Goal: Transaction & Acquisition: Purchase product/service

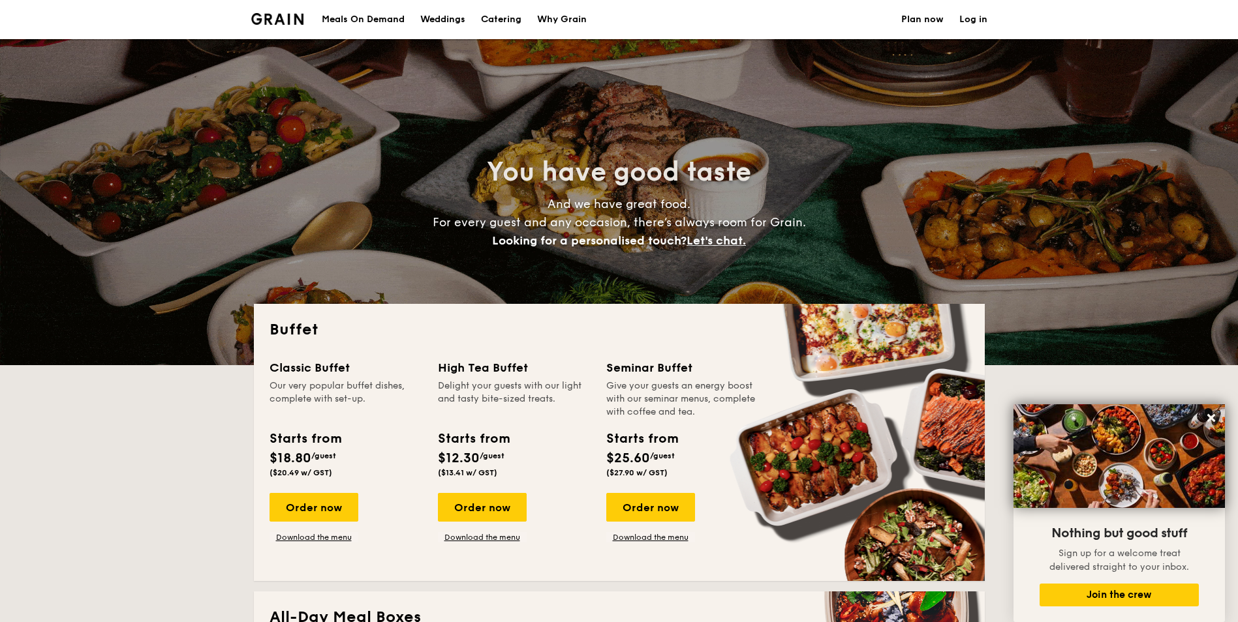
select select
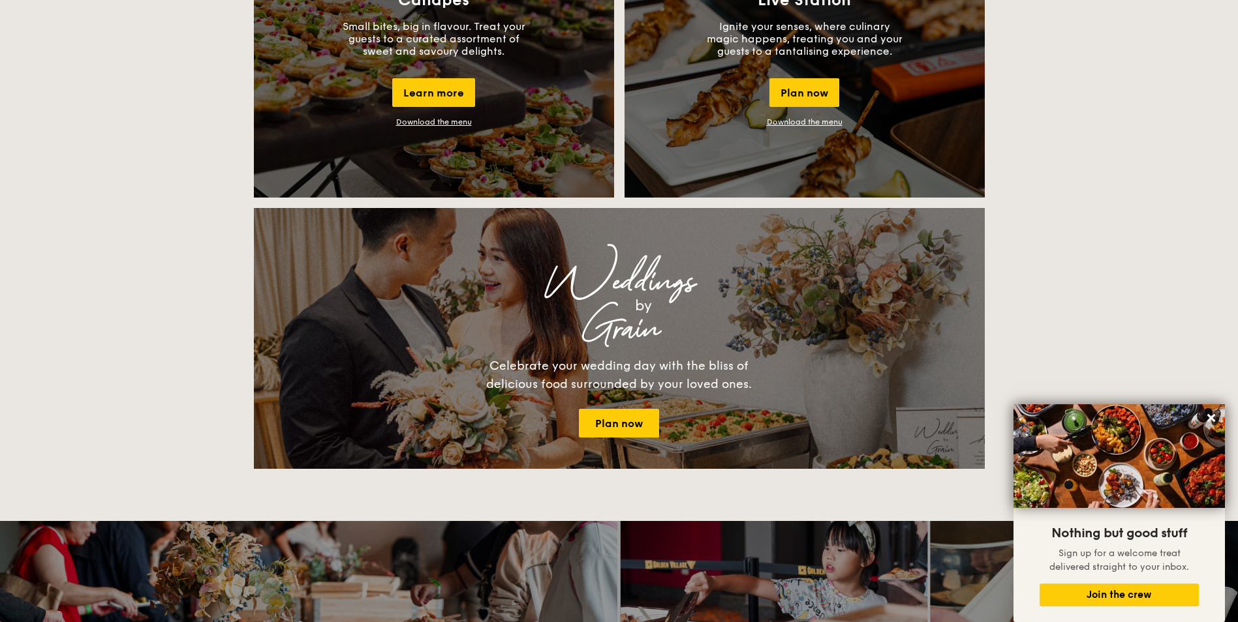
scroll to position [1370, 0]
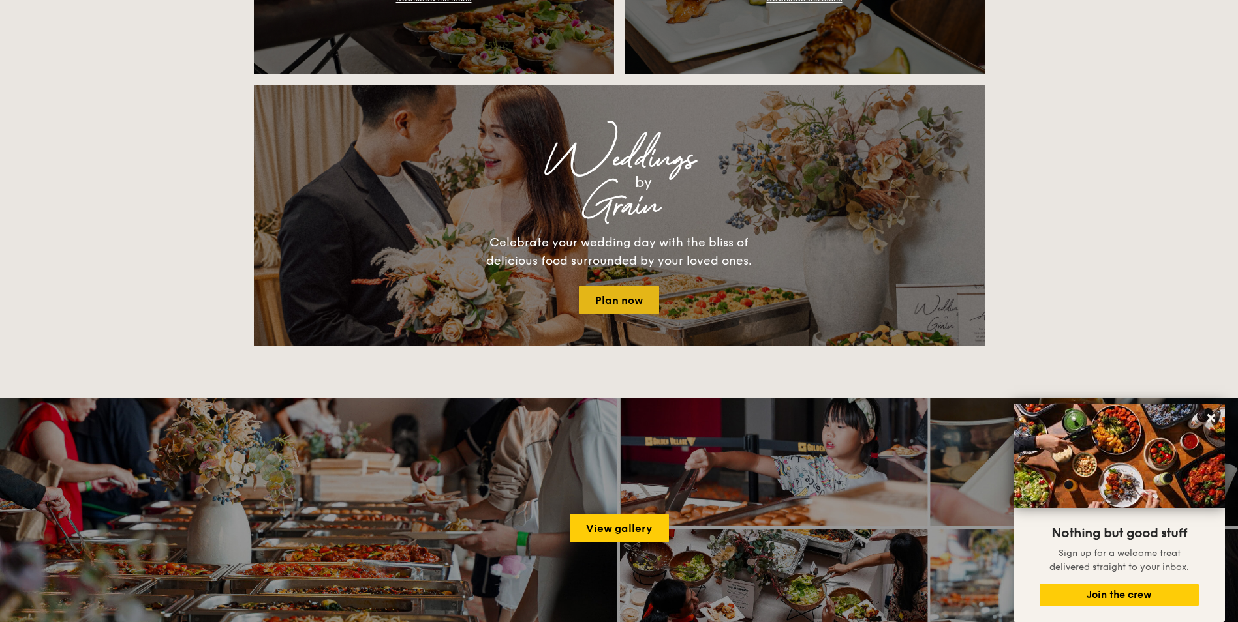
click at [628, 287] on link "Plan now" at bounding box center [619, 300] width 80 height 29
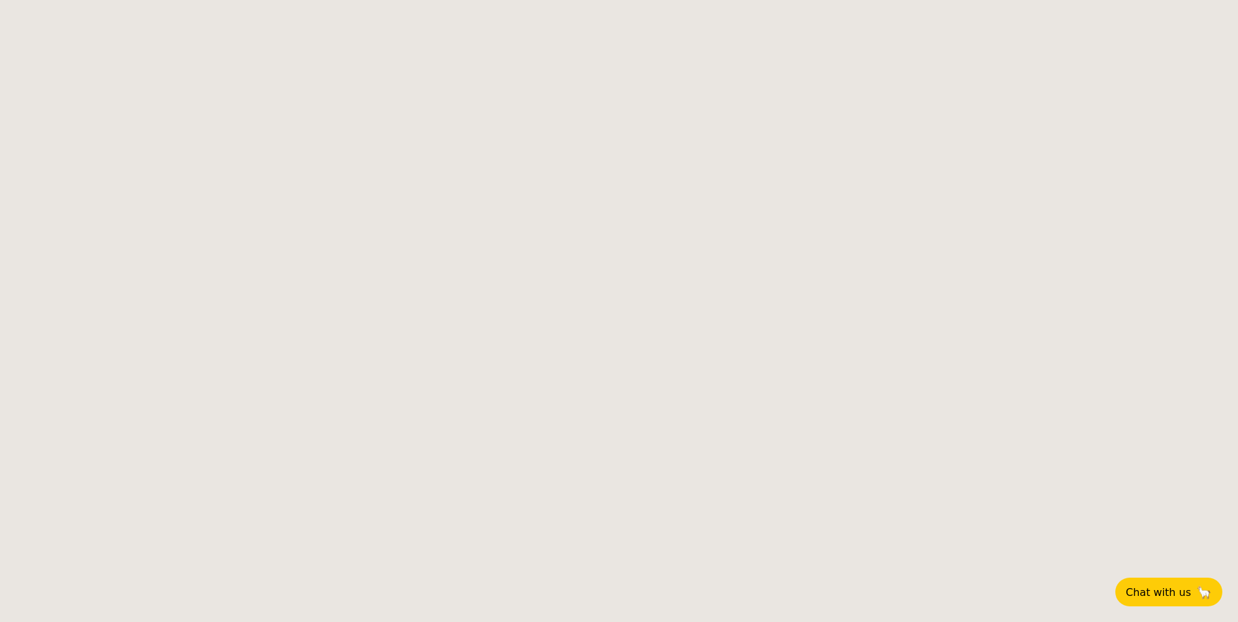
select select
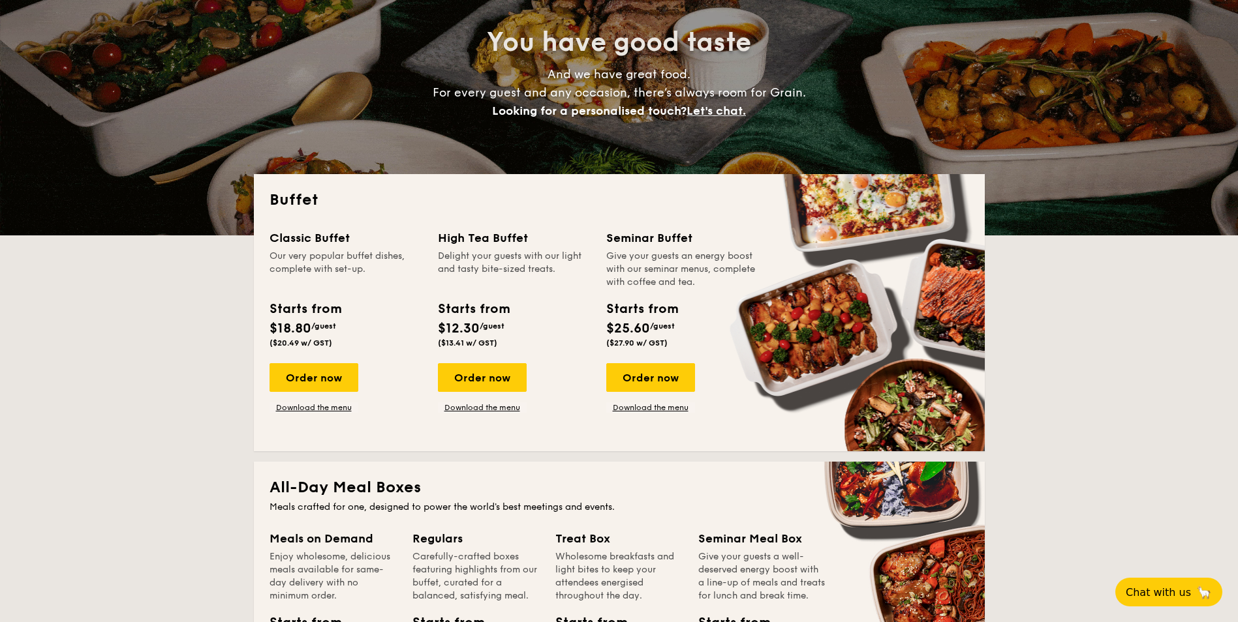
scroll to position [196, 0]
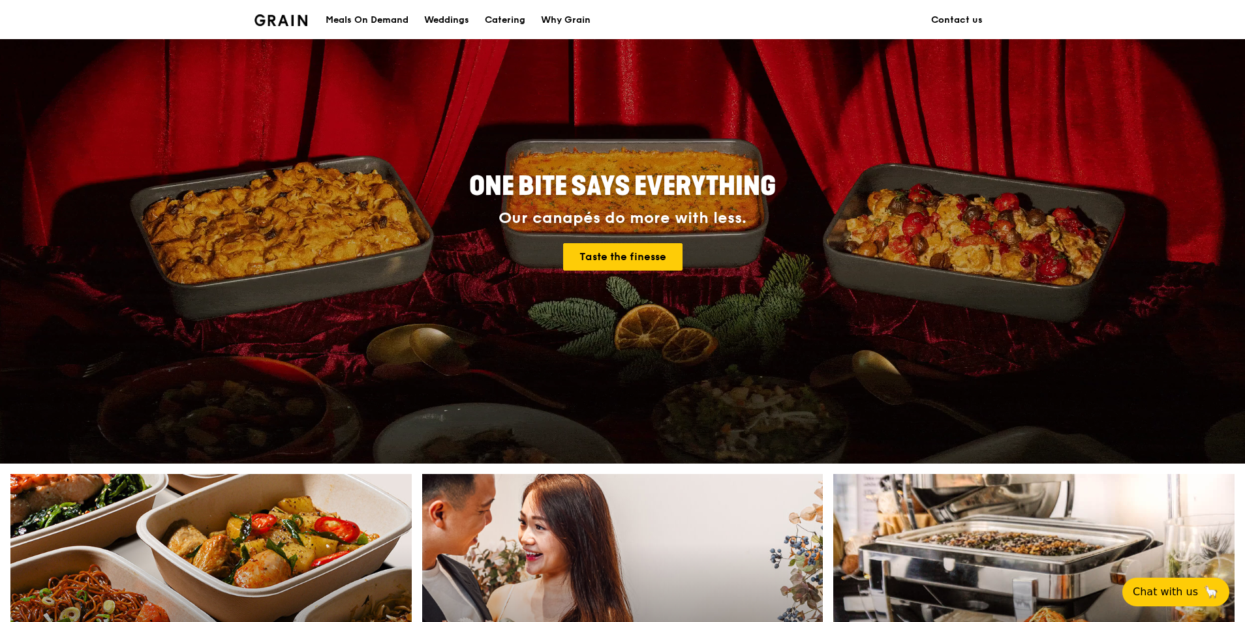
scroll to position [522, 0]
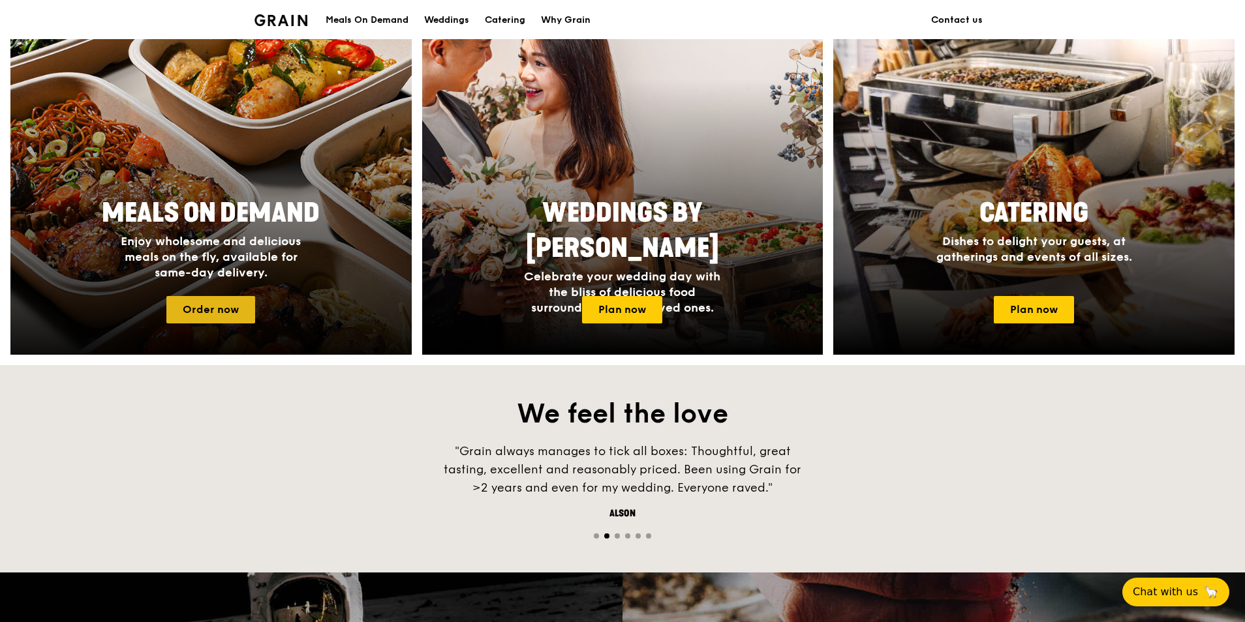
click at [207, 303] on link "Order now" at bounding box center [210, 309] width 89 height 27
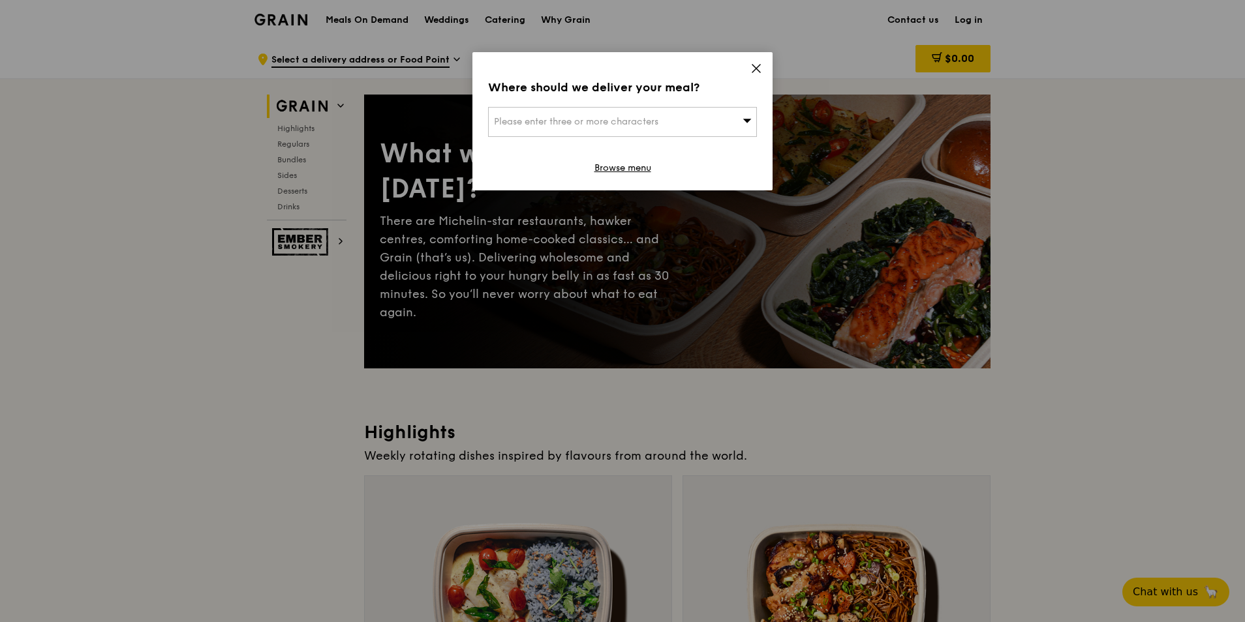
click at [750, 64] on div "Where should we deliver your meal? Please enter three or more characters Browse…" at bounding box center [622, 121] width 300 height 138
drag, startPoint x: 305, startPoint y: 27, endPoint x: 334, endPoint y: 26, distance: 29.4
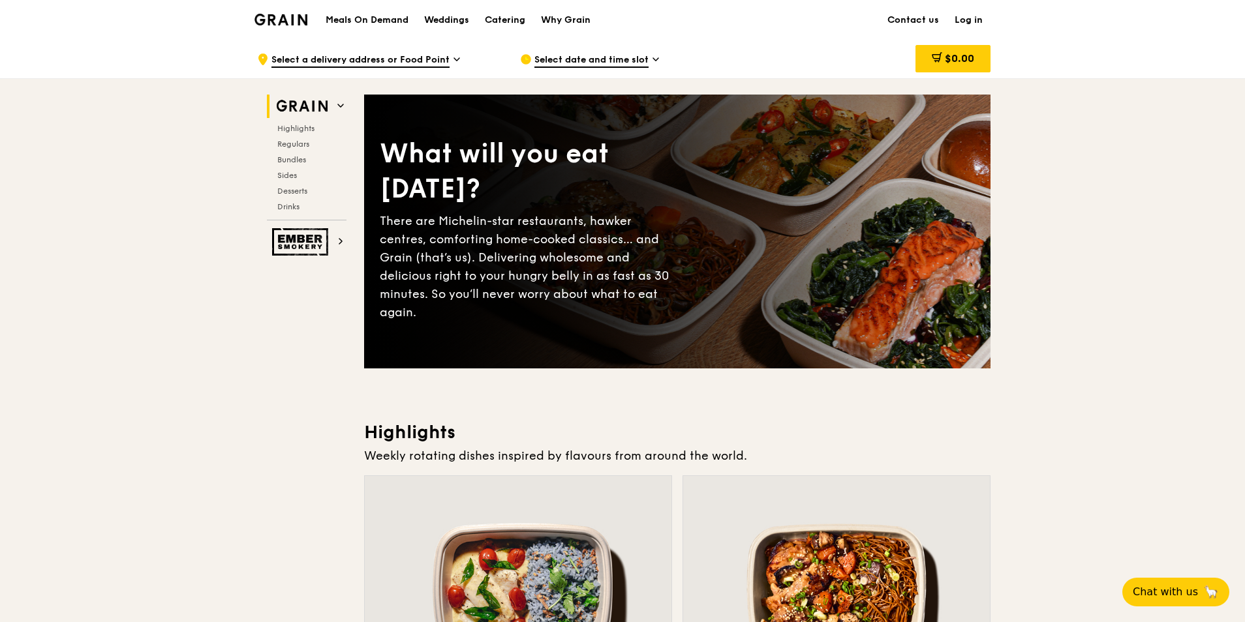
click at [294, 26] on div "Grain logo" at bounding box center [280, 18] width 53 height 39
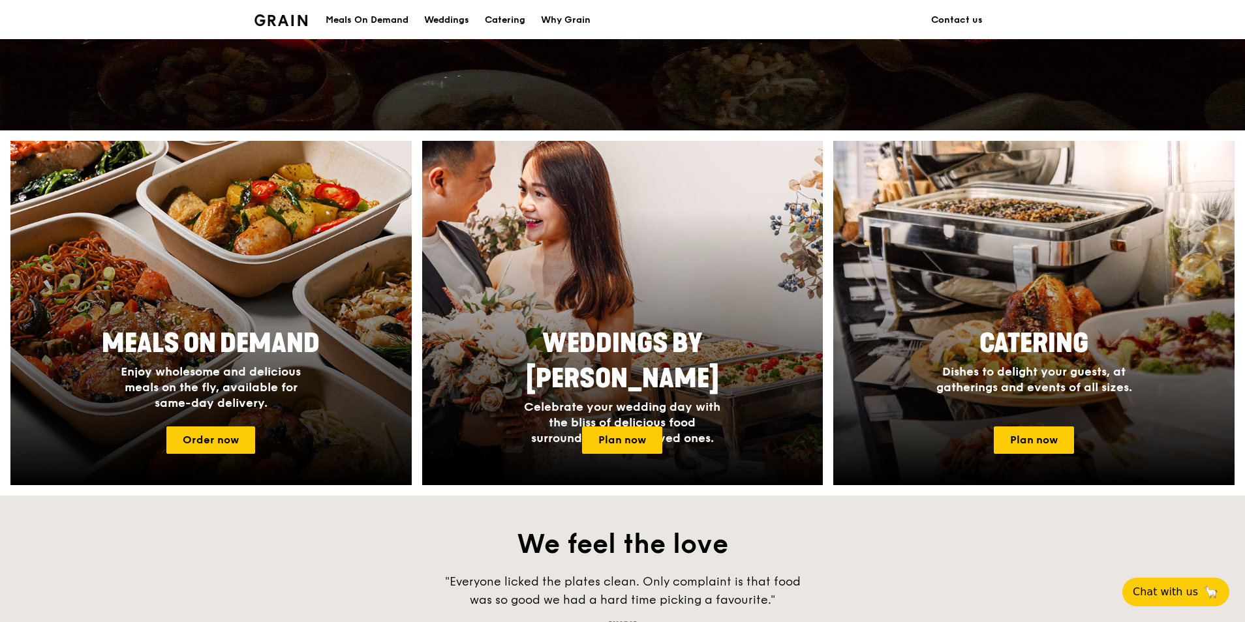
scroll to position [457, 0]
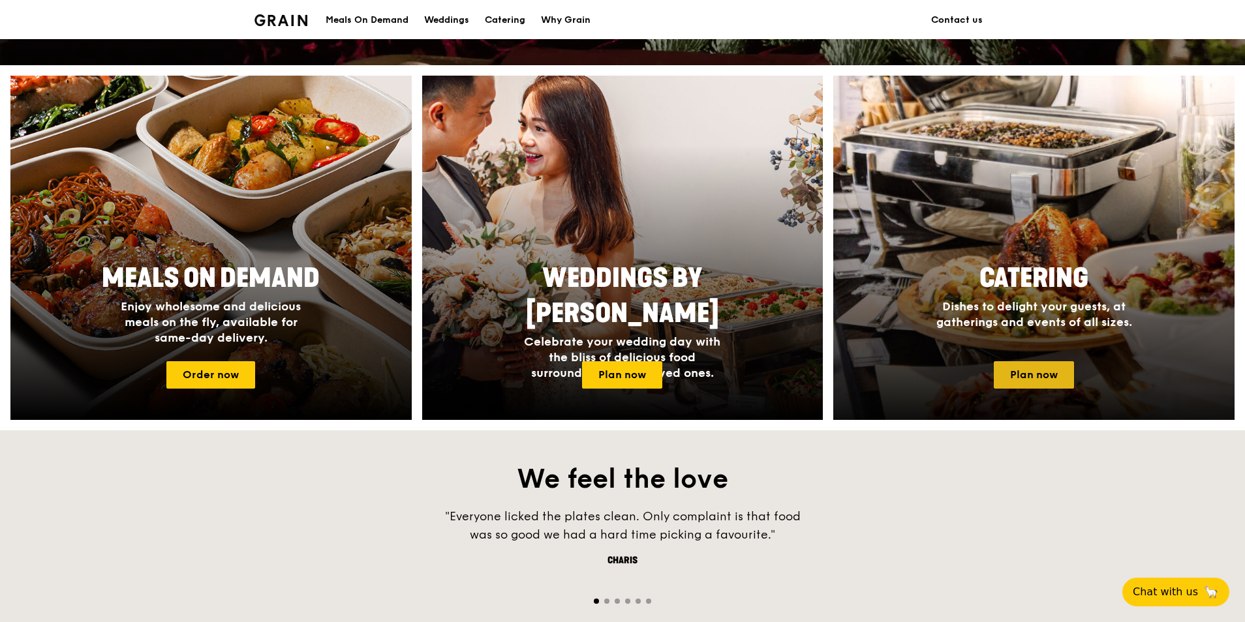
click at [1039, 376] on link "Plan now" at bounding box center [1034, 374] width 80 height 27
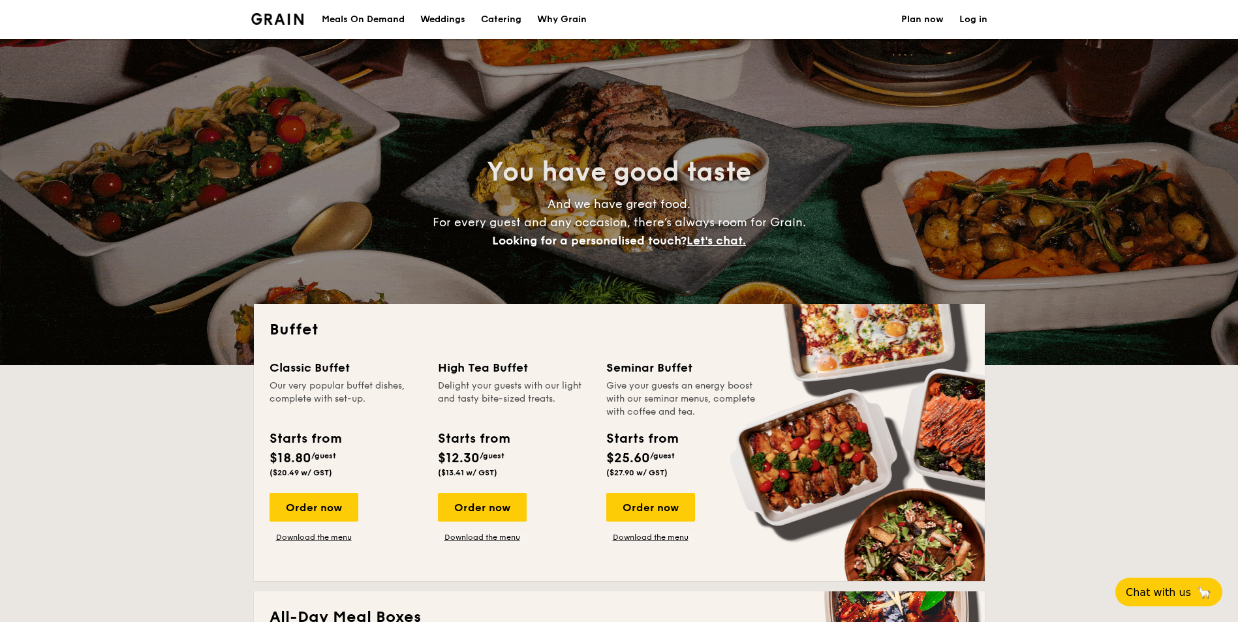
select select
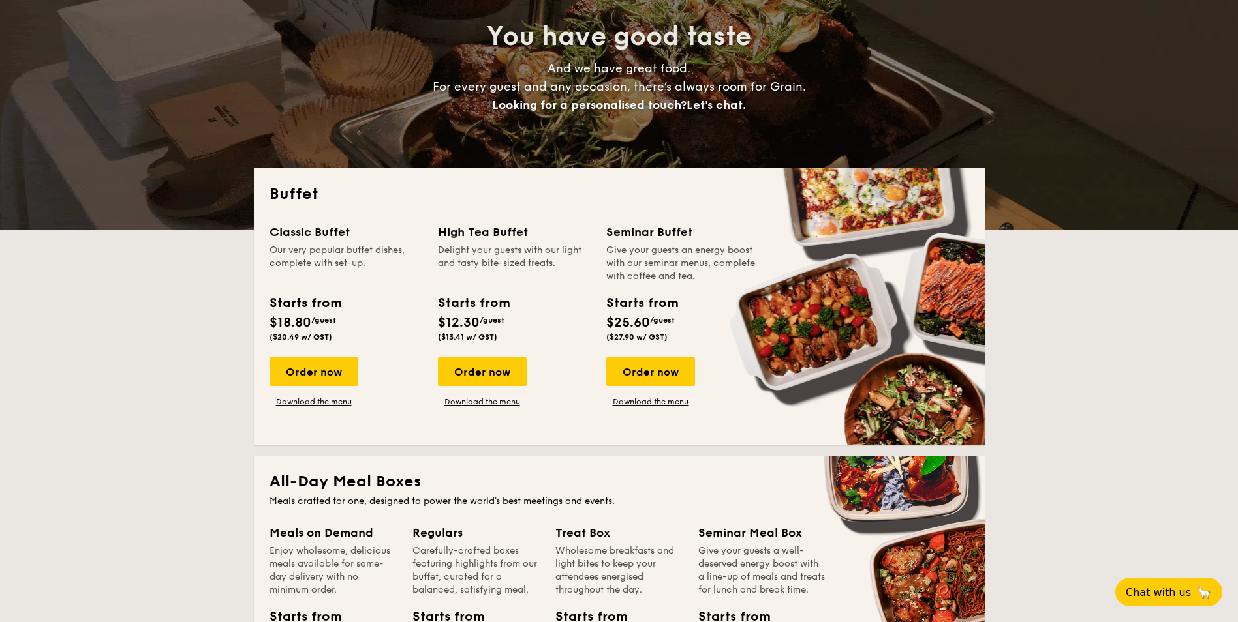
scroll to position [130, 0]
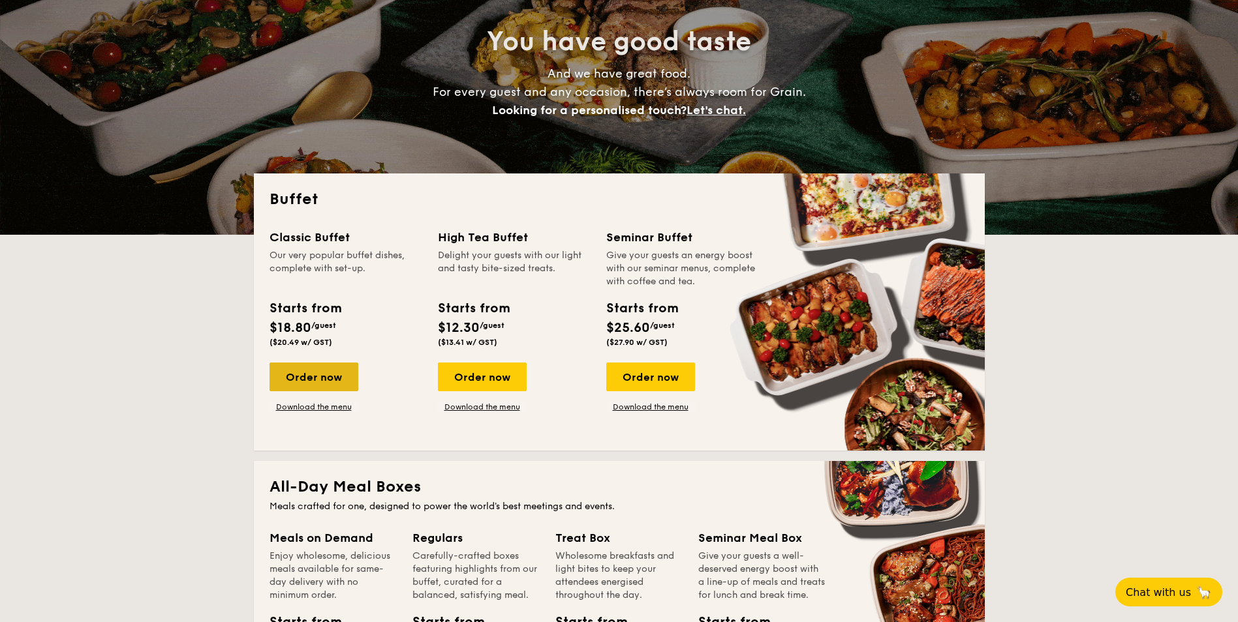
click at [326, 375] on div "Order now" at bounding box center [313, 377] width 89 height 29
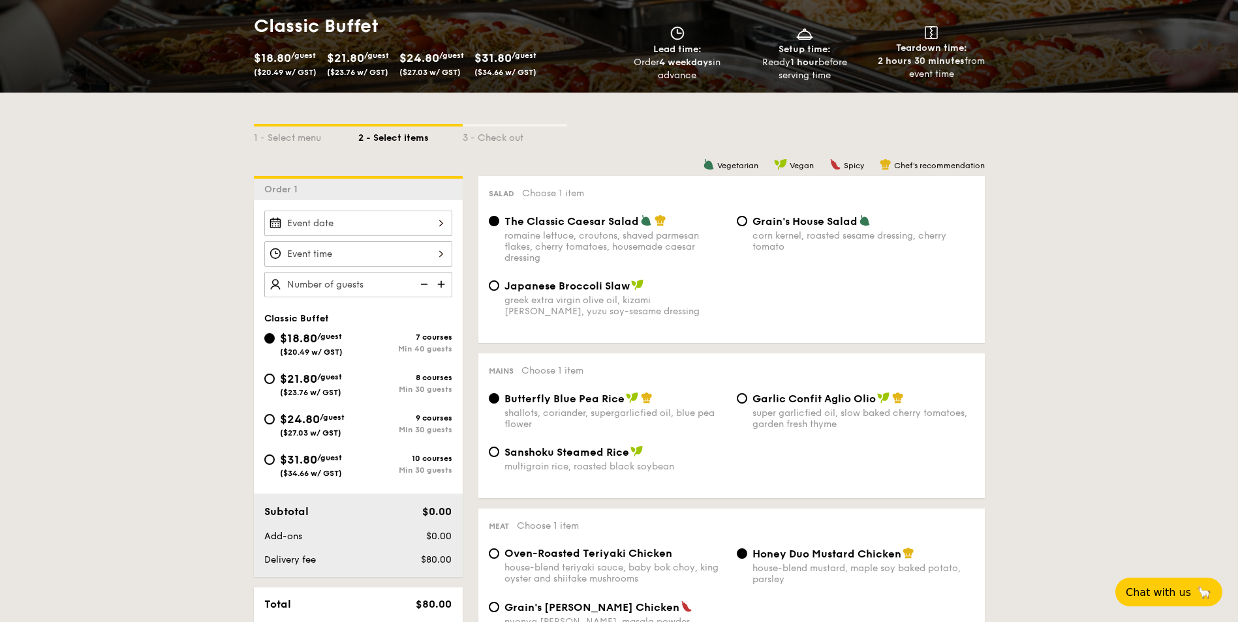
scroll to position [196, 0]
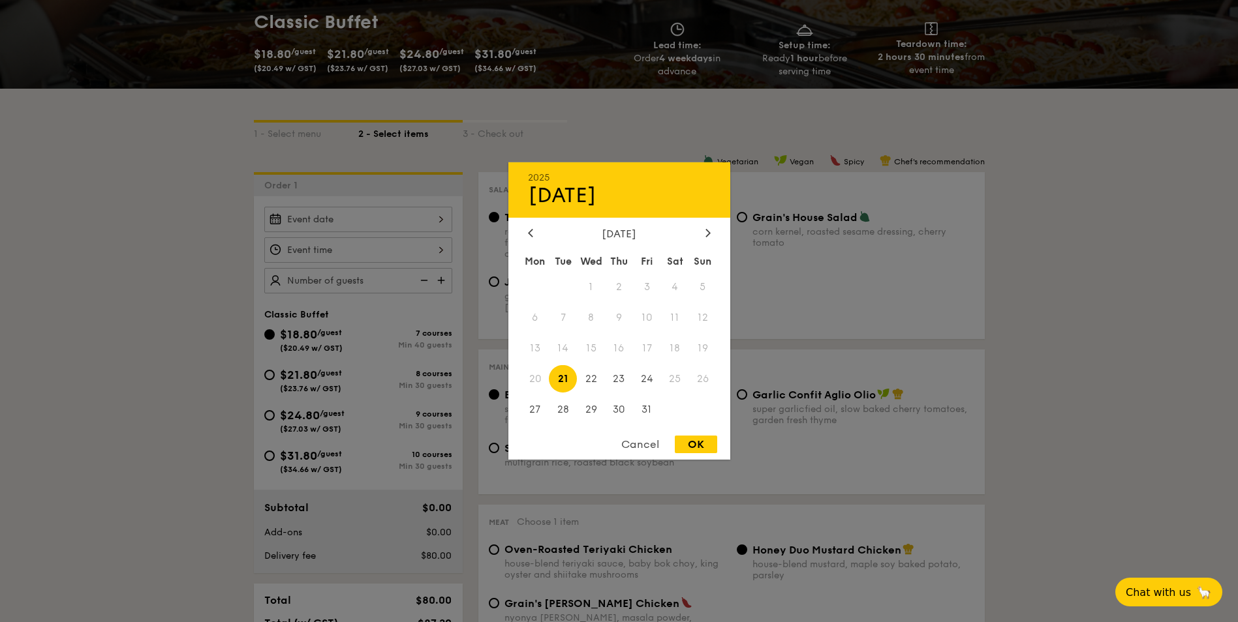
click at [405, 218] on div "2025 Oct 21 October 2025 Mon Tue Wed Thu Fri Sat Sun 1 2 3 4 5 6 7 8 9 10 11 12…" at bounding box center [358, 219] width 188 height 25
click at [695, 235] on div "October 2025" at bounding box center [619, 234] width 183 height 12
click at [705, 235] on icon at bounding box center [707, 232] width 5 height 8
click at [671, 408] on span "29" at bounding box center [675, 409] width 28 height 28
click at [696, 451] on div "OK" at bounding box center [696, 445] width 42 height 18
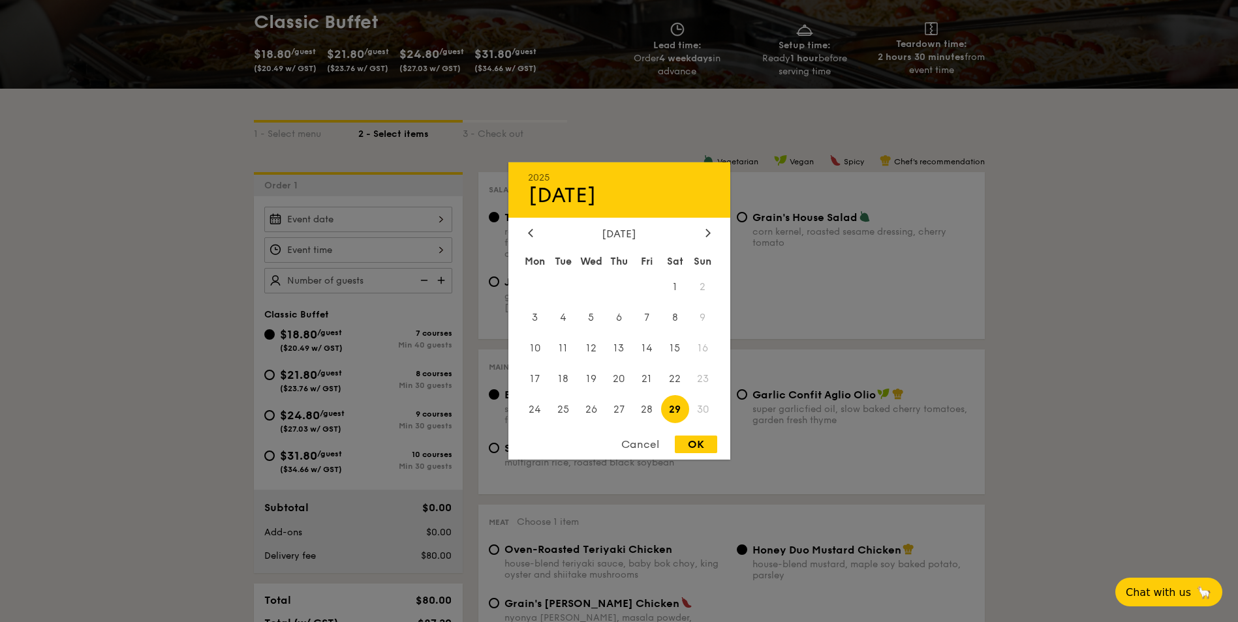
type input "Nov 29, 2025"
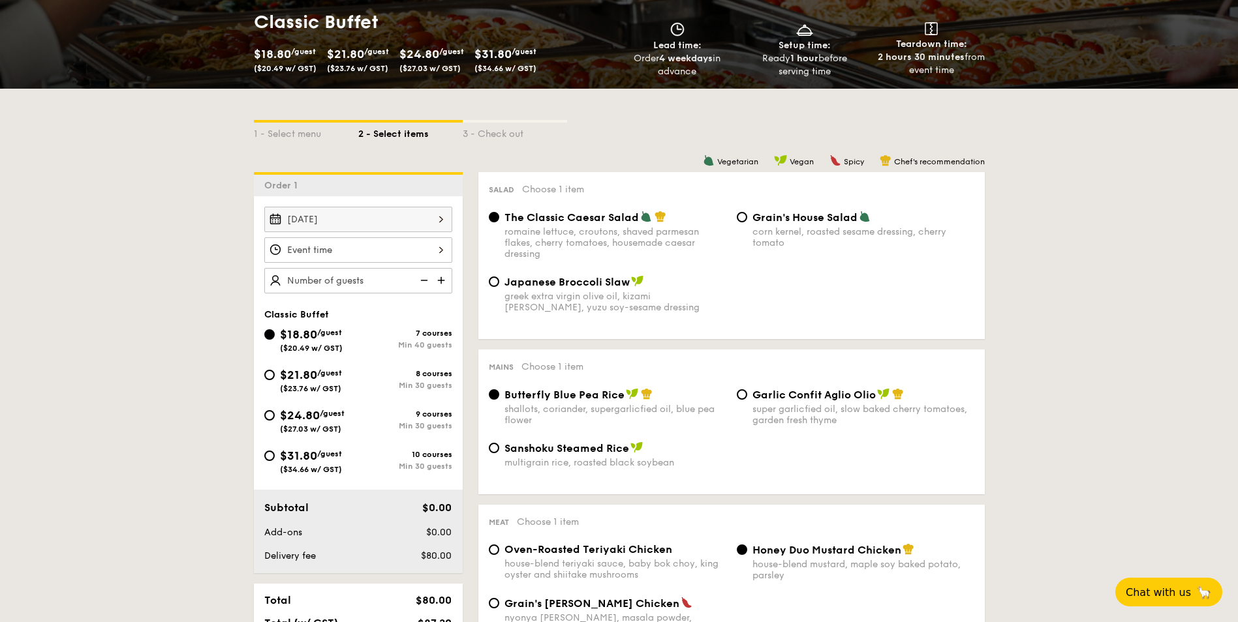
click at [417, 256] on div at bounding box center [358, 249] width 188 height 25
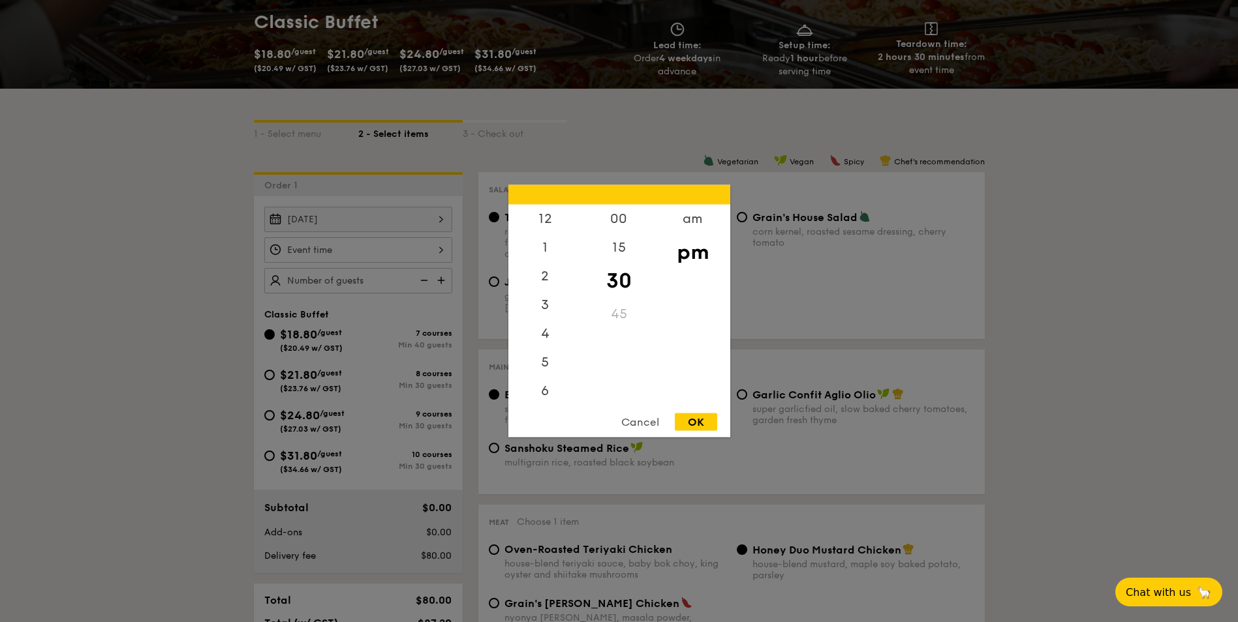
scroll to position [57, 0]
click at [699, 223] on div "am" at bounding box center [693, 224] width 74 height 38
click at [694, 226] on div "am" at bounding box center [693, 224] width 74 height 38
click at [624, 222] on div "00" at bounding box center [619, 224] width 74 height 38
click at [543, 358] on div "7" at bounding box center [545, 362] width 74 height 29
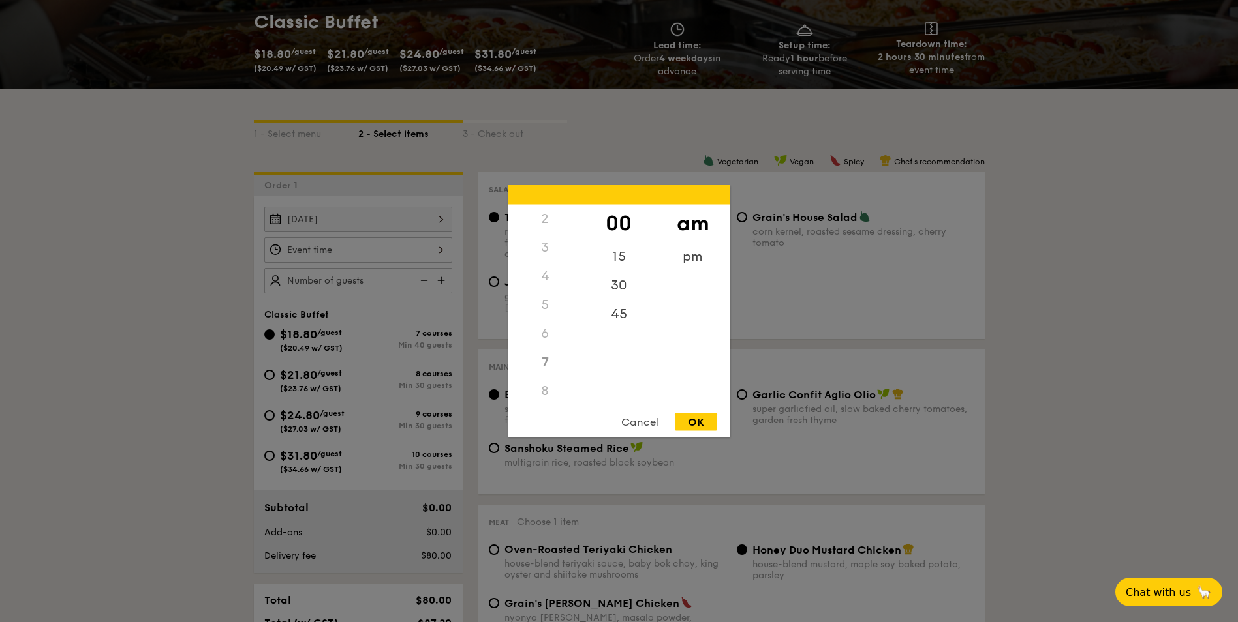
click at [540, 364] on div "7" at bounding box center [545, 362] width 74 height 29
click at [531, 215] on div "2" at bounding box center [545, 219] width 74 height 29
click at [538, 248] on div "3" at bounding box center [545, 248] width 74 height 29
click at [551, 243] on div "3" at bounding box center [545, 248] width 74 height 29
click at [553, 290] on div "4" at bounding box center [545, 276] width 74 height 29
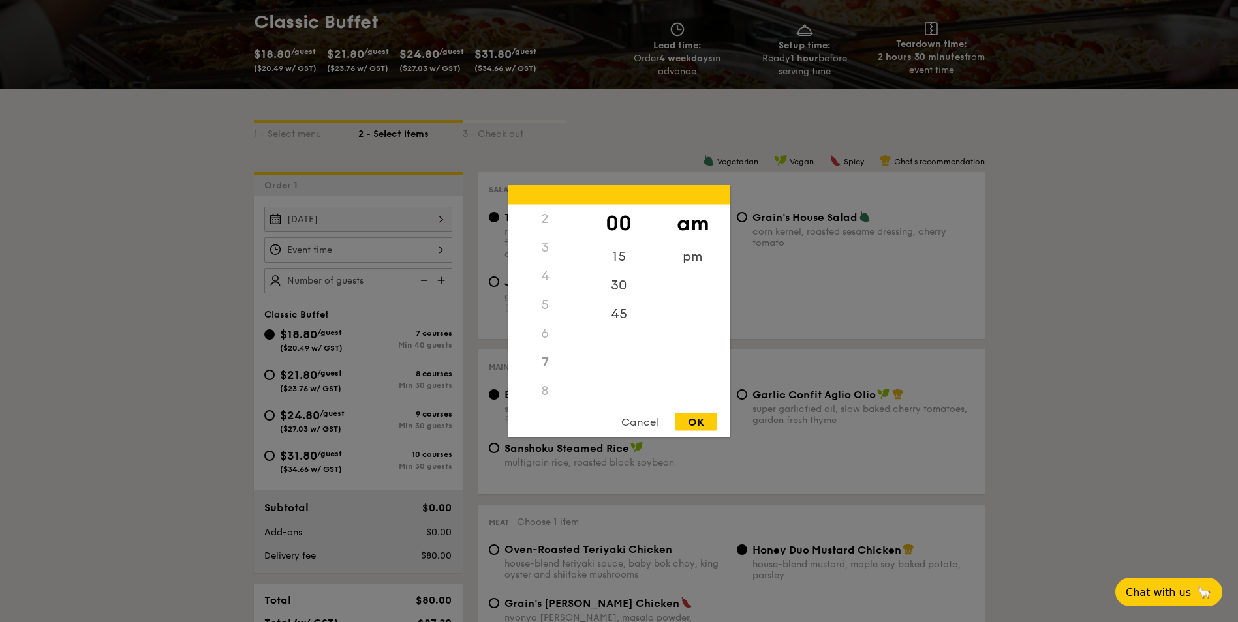
click at [547, 361] on div "7" at bounding box center [545, 362] width 74 height 29
click at [545, 363] on div "7" at bounding box center [545, 362] width 74 height 29
click at [543, 353] on div "7" at bounding box center [545, 362] width 74 height 29
click at [544, 353] on div "7" at bounding box center [545, 362] width 74 height 29
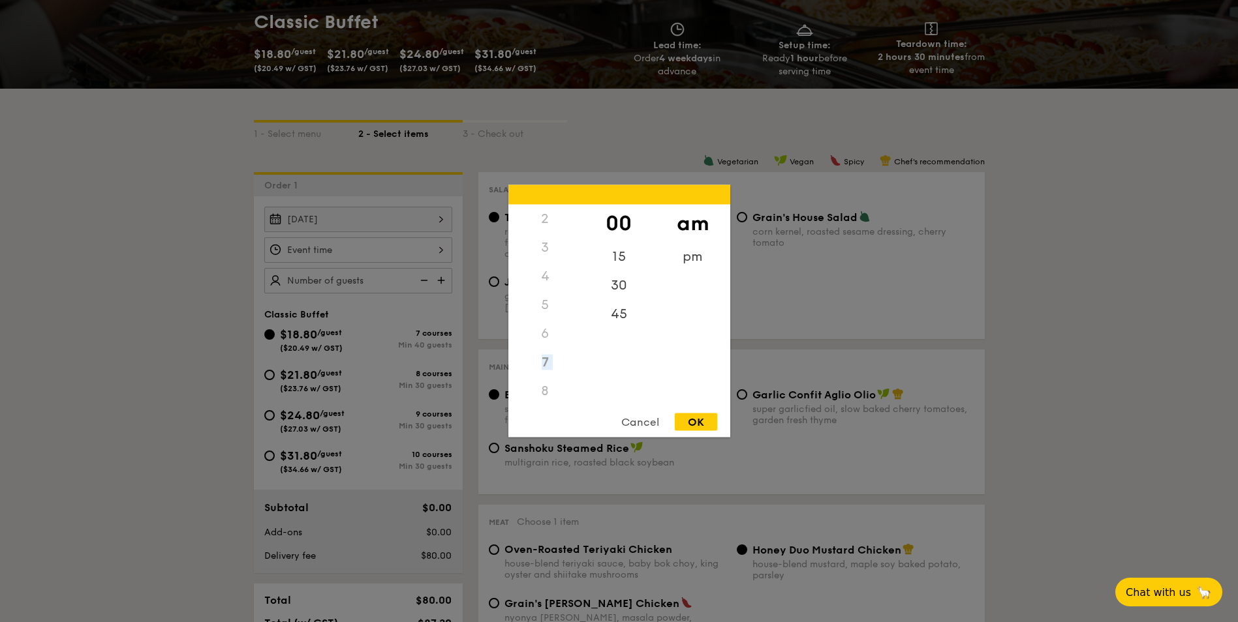
click at [544, 354] on div "7" at bounding box center [545, 362] width 74 height 29
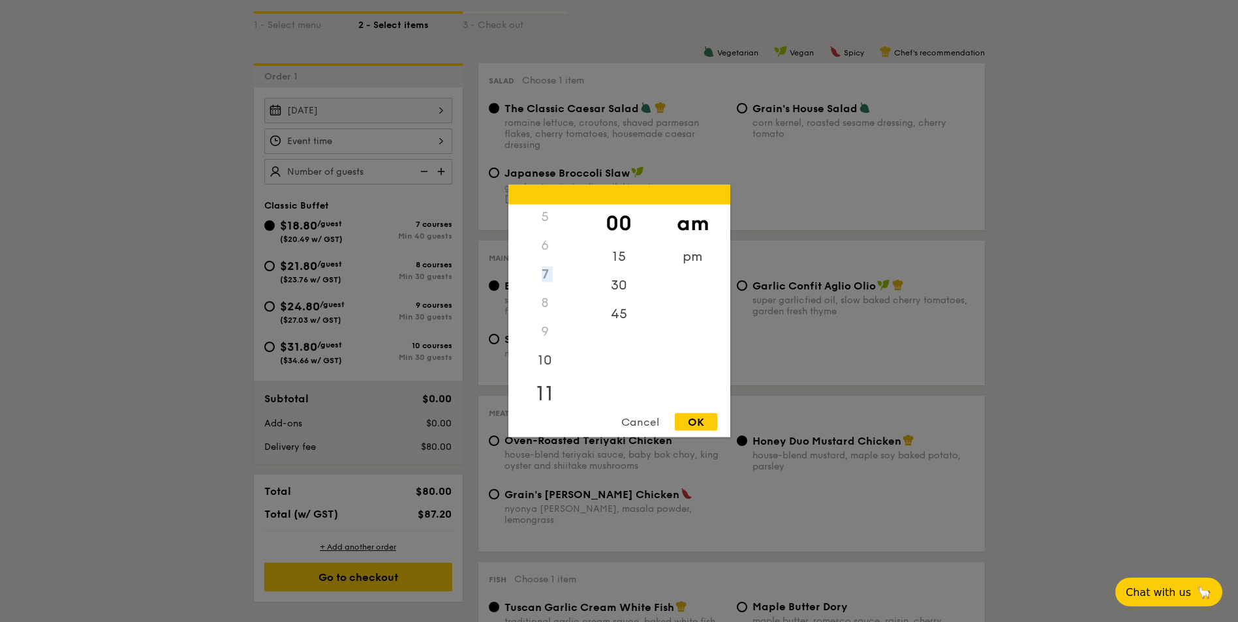
scroll to position [326, 0]
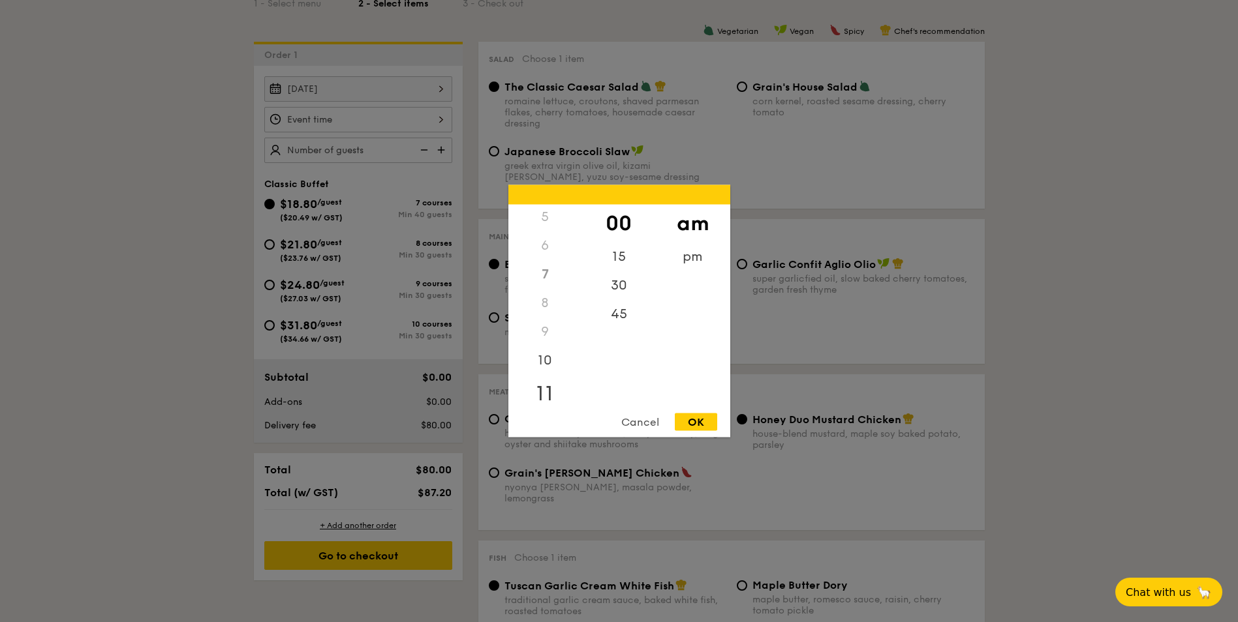
click at [538, 385] on div "11" at bounding box center [545, 394] width 74 height 38
click at [542, 358] on div "10" at bounding box center [545, 365] width 74 height 38
click at [615, 307] on div "45" at bounding box center [619, 310] width 74 height 38
click at [705, 416] on div "OK" at bounding box center [696, 423] width 42 height 18
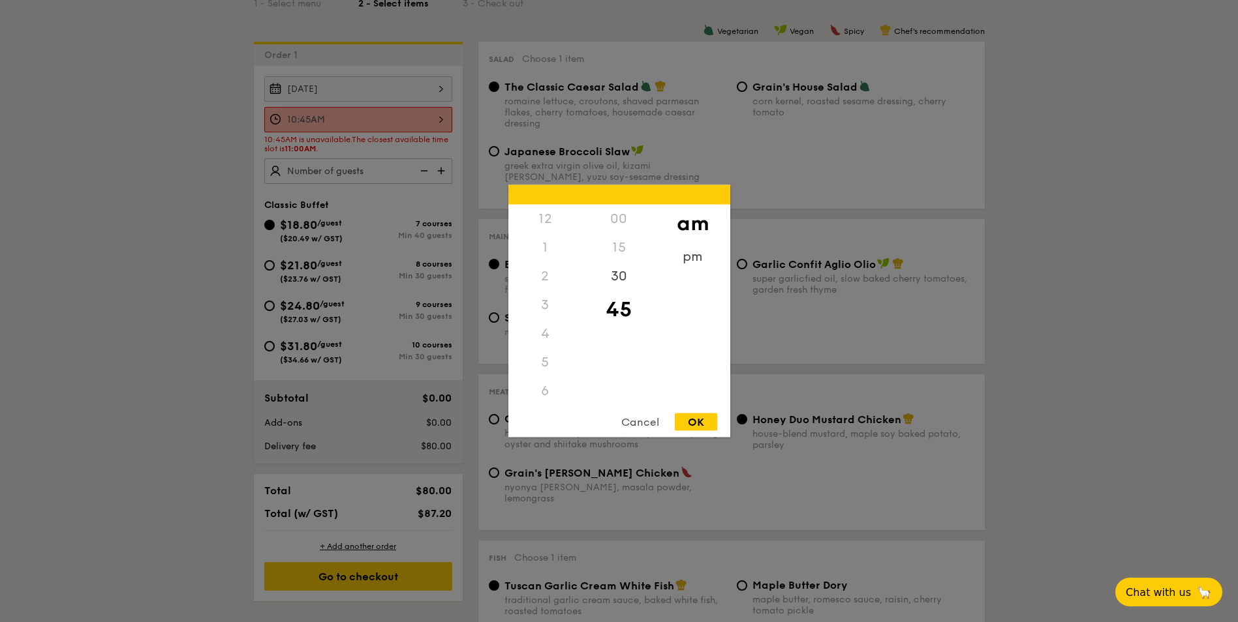
click at [406, 125] on div "10:45AM 12 1 2 3 4 5 6 7 8 9 10 11 00 15 30 45 am pm Cancel OK" at bounding box center [358, 119] width 188 height 25
click at [538, 397] on div "11" at bounding box center [545, 405] width 74 height 38
click at [703, 415] on div "OK" at bounding box center [696, 423] width 42 height 18
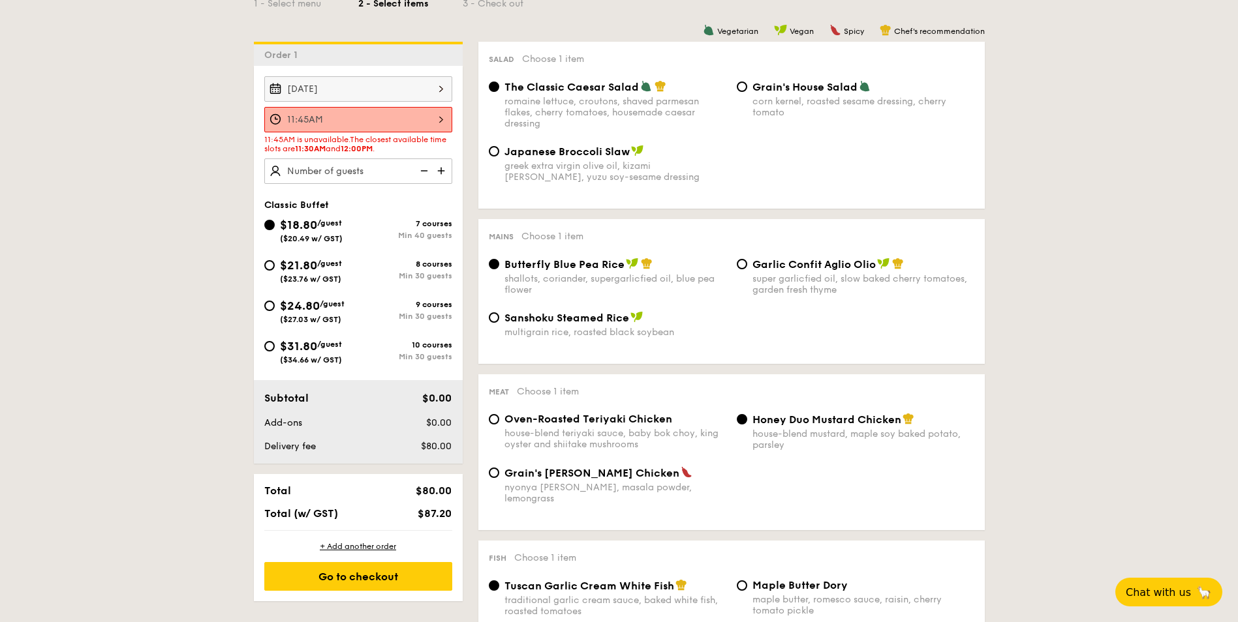
click at [365, 125] on div "11:45AM" at bounding box center [358, 119] width 188 height 25
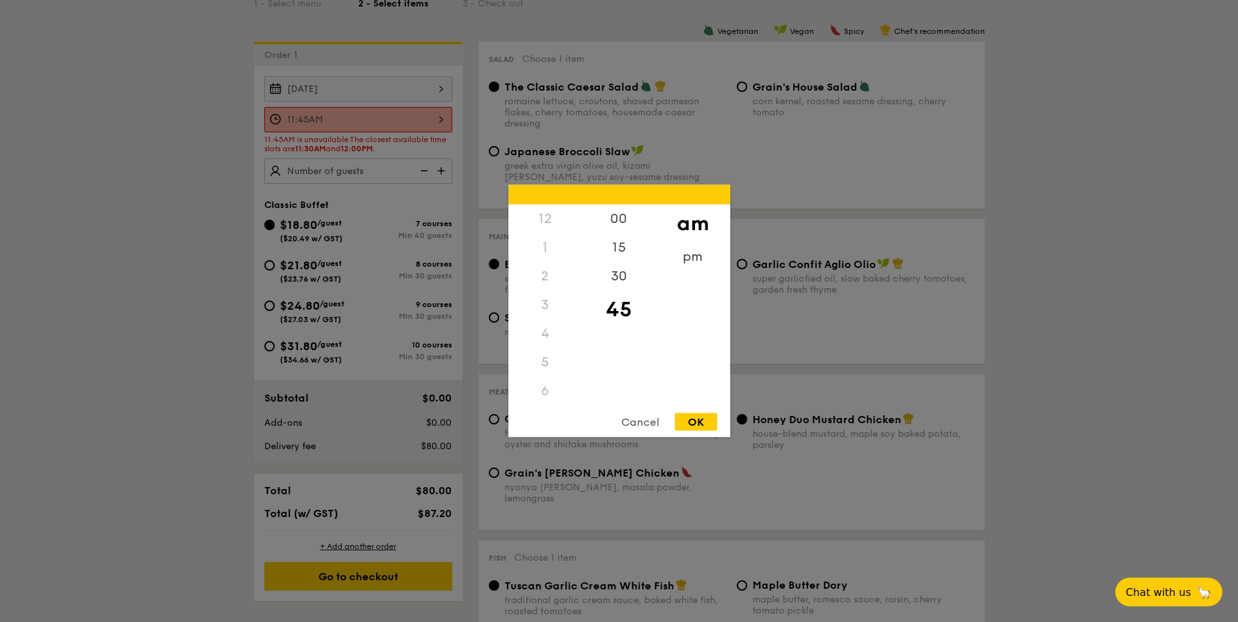
scroll to position [155, 0]
click at [615, 283] on div "30" at bounding box center [619, 281] width 74 height 38
click at [688, 418] on div "OK" at bounding box center [696, 423] width 42 height 18
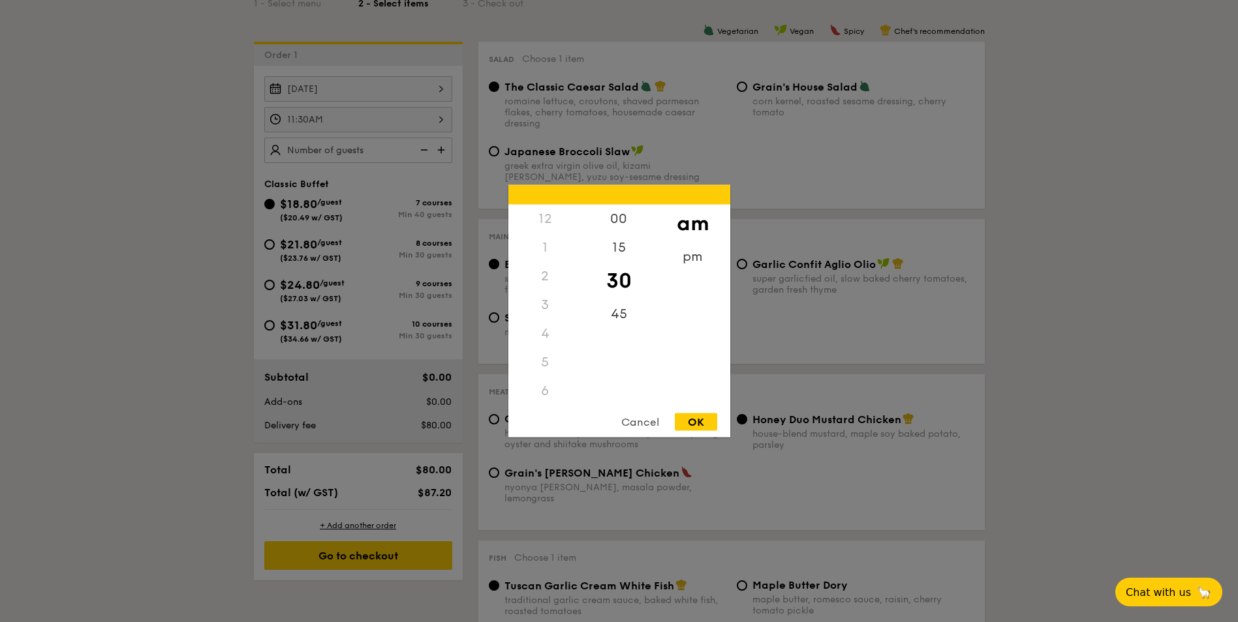
click at [401, 119] on div "11:30AM 12 1 2 3 4 5 6 7 8 9 10 11 00 15 30 45 am pm Cancel OK" at bounding box center [358, 119] width 188 height 25
click at [613, 314] on div "45" at bounding box center [619, 319] width 74 height 38
click at [681, 424] on div "OK" at bounding box center [696, 423] width 42 height 18
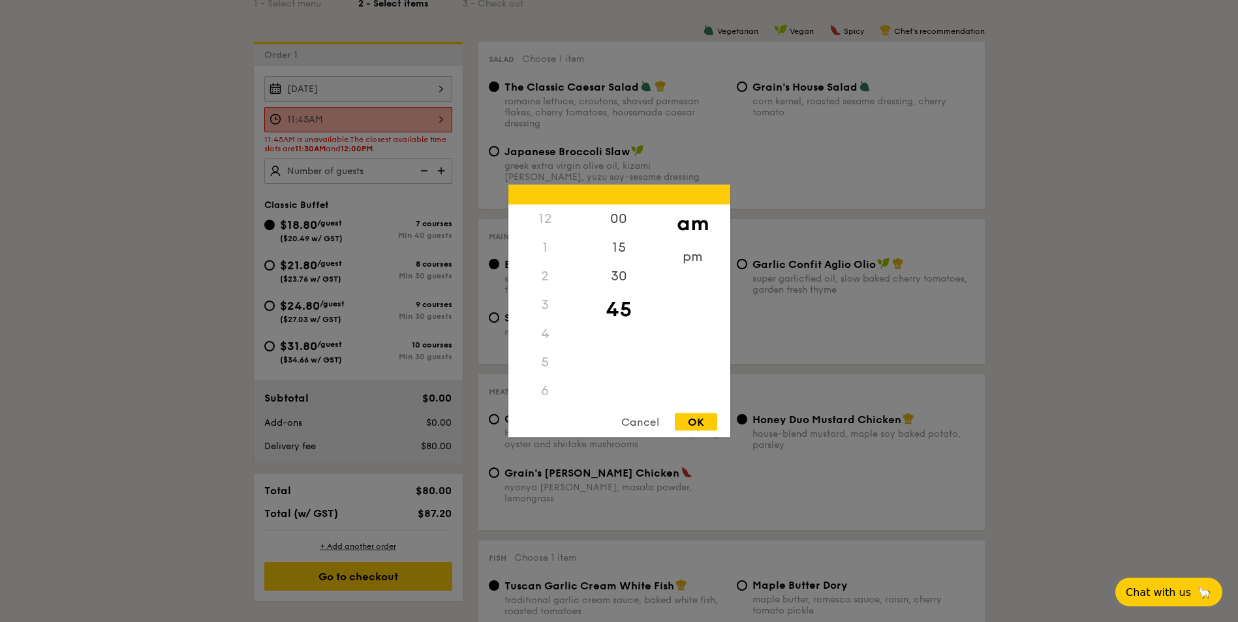
click at [356, 114] on div "11:45AM 12 1 2 3 4 5 6 7 8 9 10 11 00 15 30 45 am pm Cancel OK" at bounding box center [358, 119] width 188 height 25
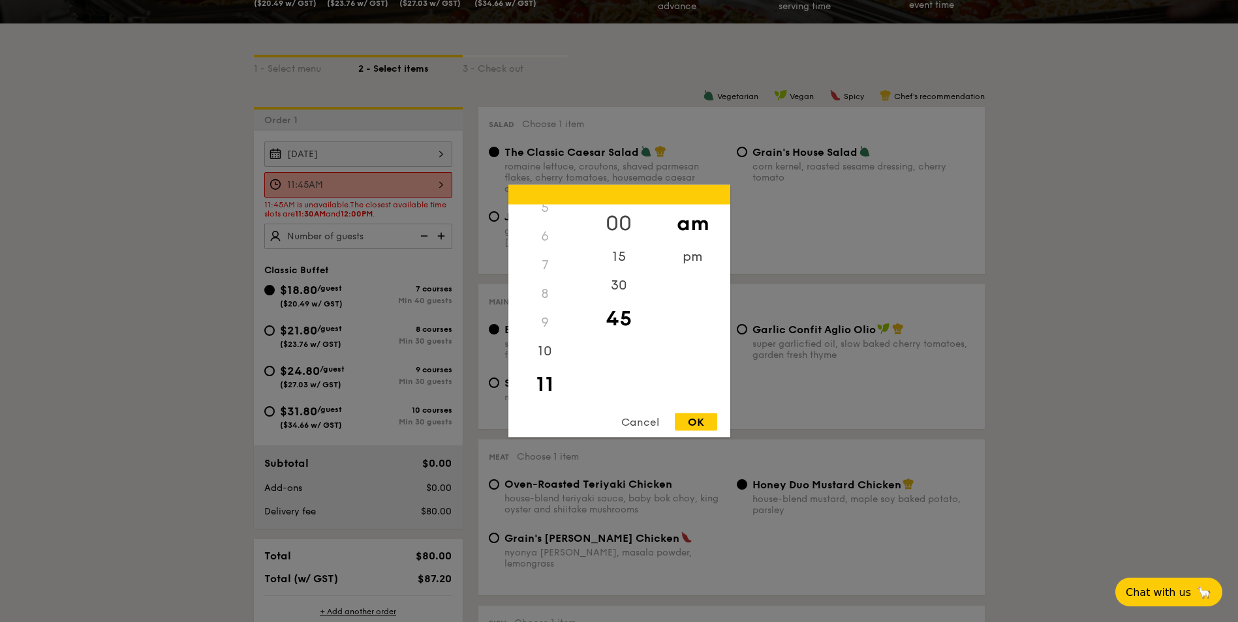
click at [616, 215] on div "00" at bounding box center [619, 224] width 74 height 38
click at [711, 423] on div "OK" at bounding box center [696, 423] width 42 height 18
type input "11:00AM"
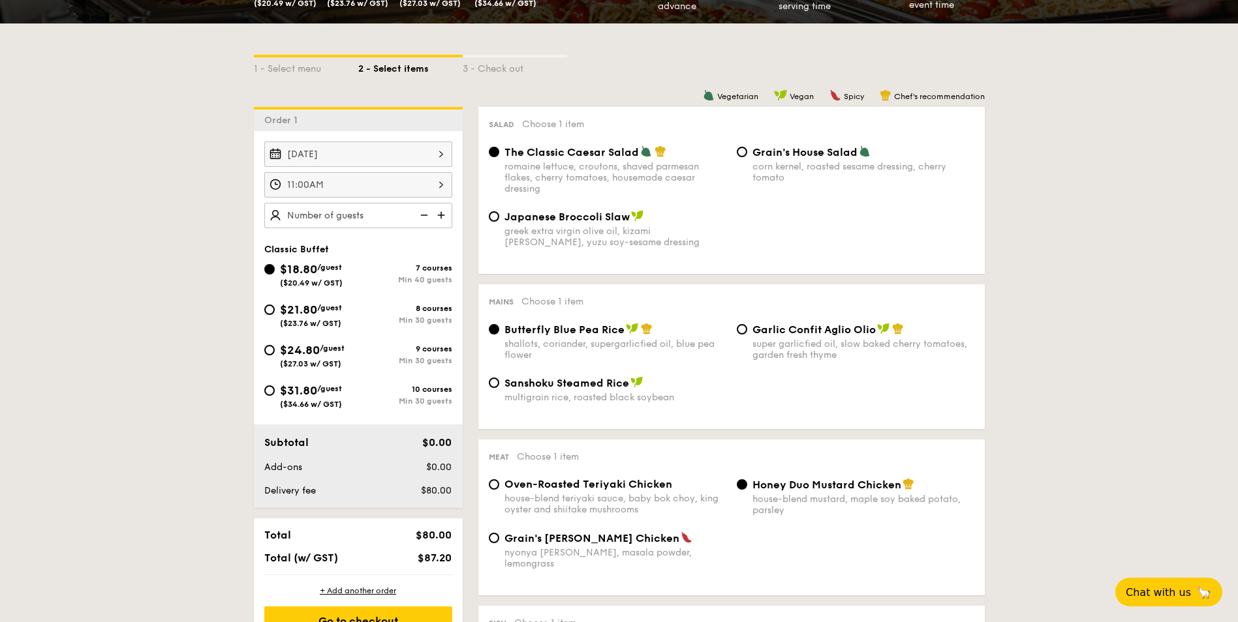
click at [417, 191] on div "11:00AM" at bounding box center [358, 184] width 188 height 25
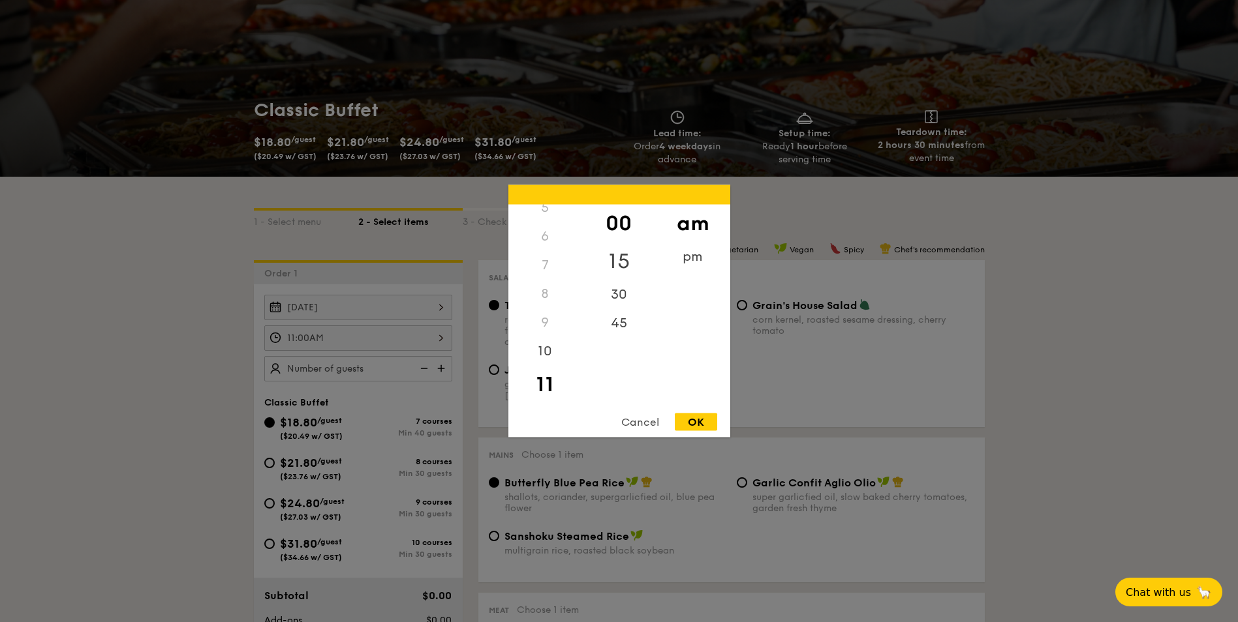
scroll to position [0, 0]
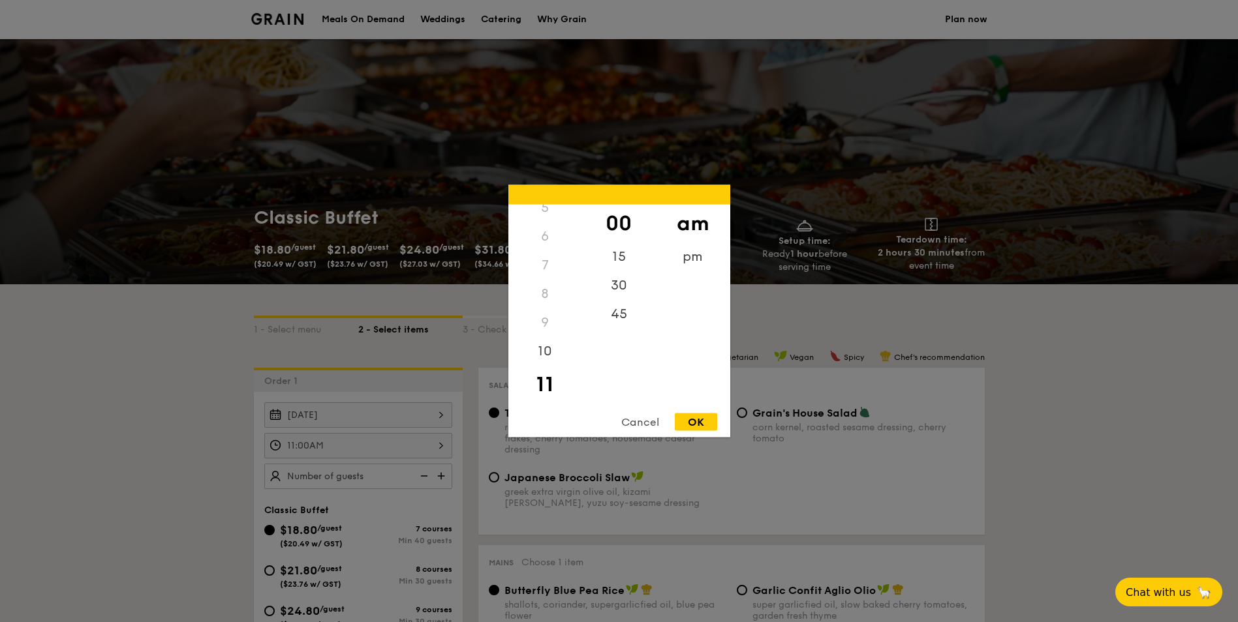
click at [710, 420] on div "OK" at bounding box center [696, 423] width 42 height 18
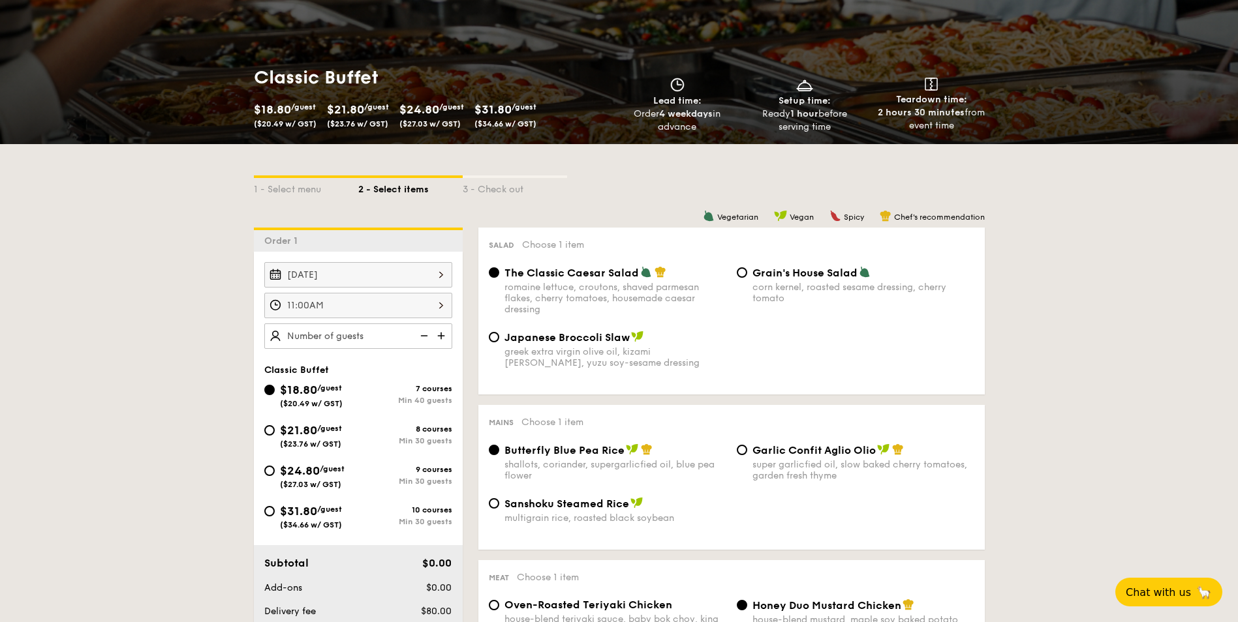
scroll to position [196, 0]
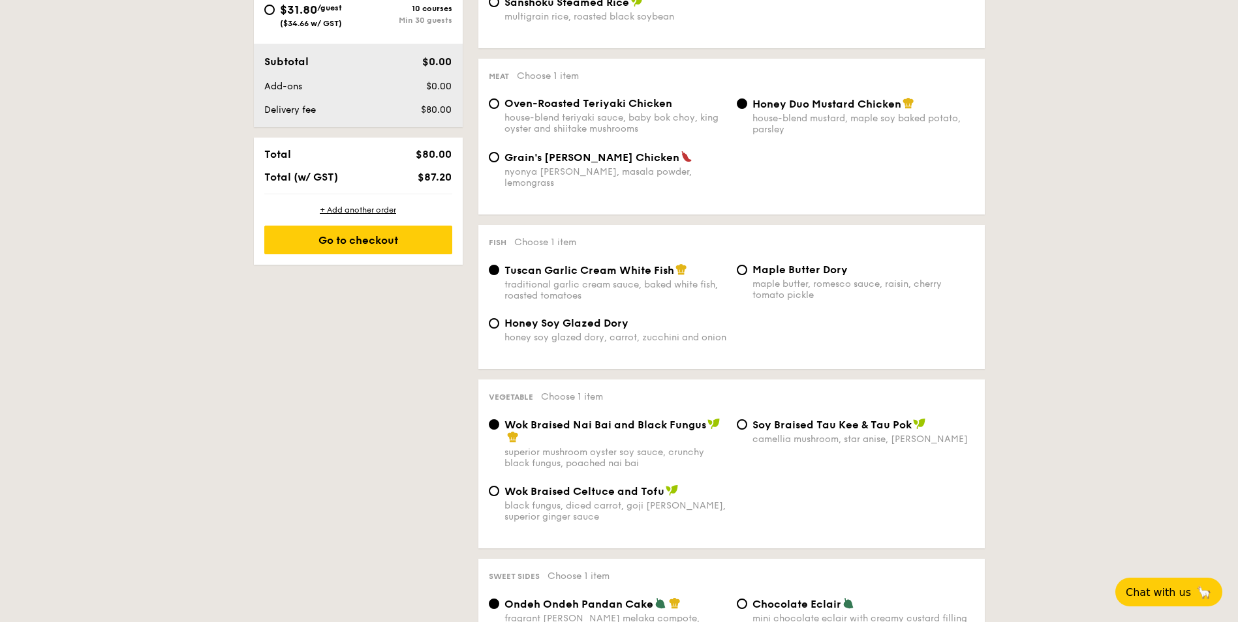
scroll to position [718, 0]
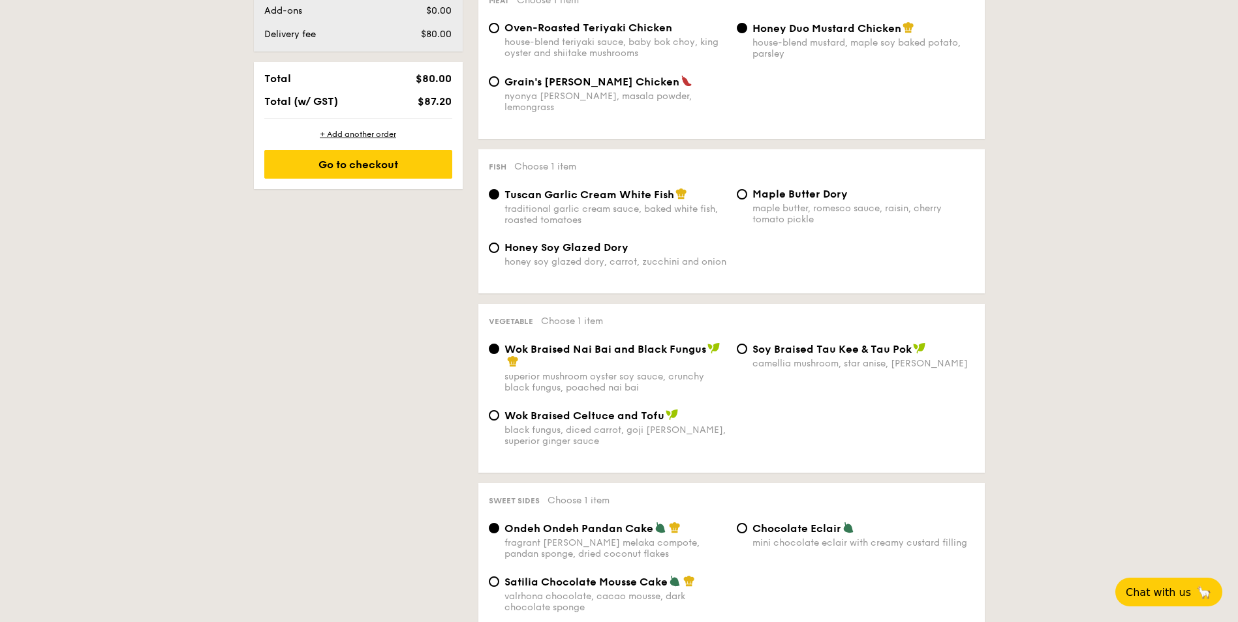
click at [1064, 258] on div "1 - Select menu 2 - Select items 3 - Check out Order 1 Nov 29, 2025 11:00AM Cla…" at bounding box center [619, 387] width 1238 height 1640
click at [1062, 322] on div "1 - Select menu 2 - Select items 3 - Check out Order 1 Nov 29, 2025 11:00AM Cla…" at bounding box center [619, 387] width 1238 height 1640
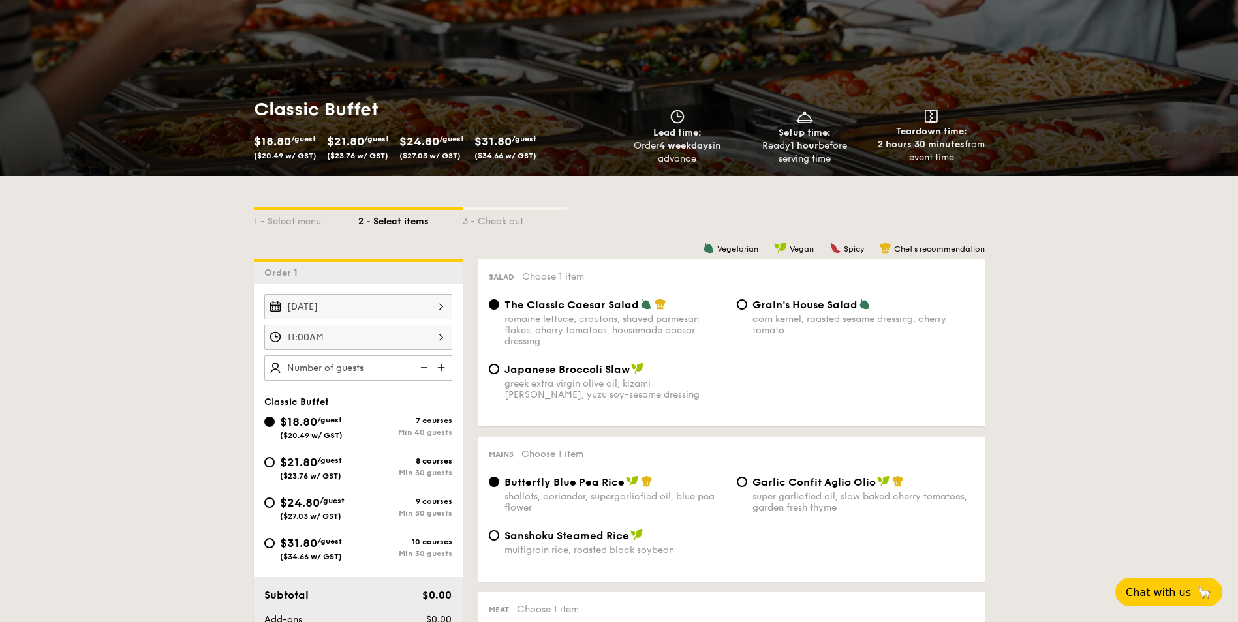
scroll to position [109, 0]
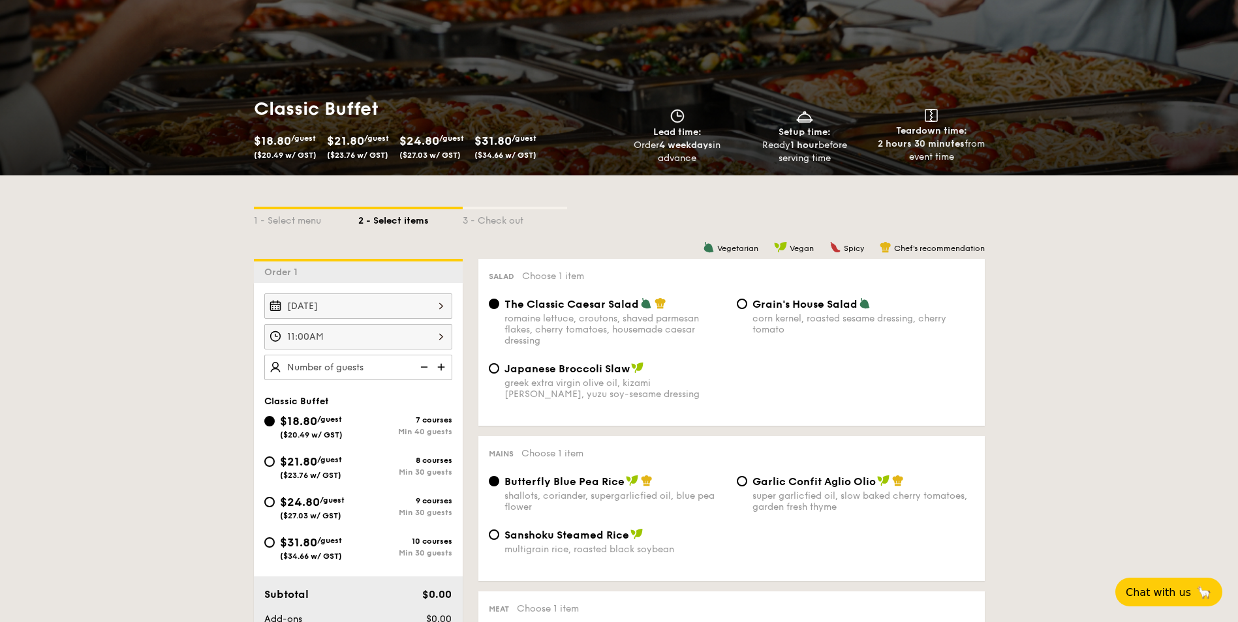
click at [308, 459] on span "$21.80" at bounding box center [298, 462] width 37 height 14
click at [275, 459] on input "$21.80 /guest ($23.76 w/ GST) 8 courses Min 30 guests" at bounding box center [269, 462] width 10 height 10
radio input "true"
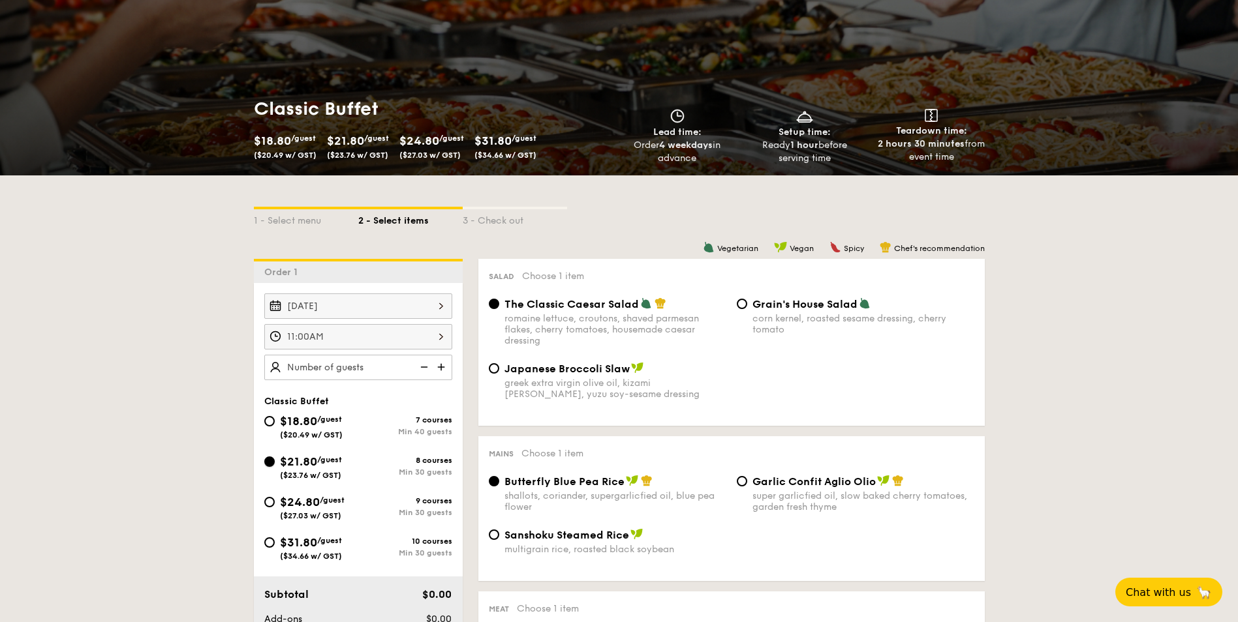
radio input "true"
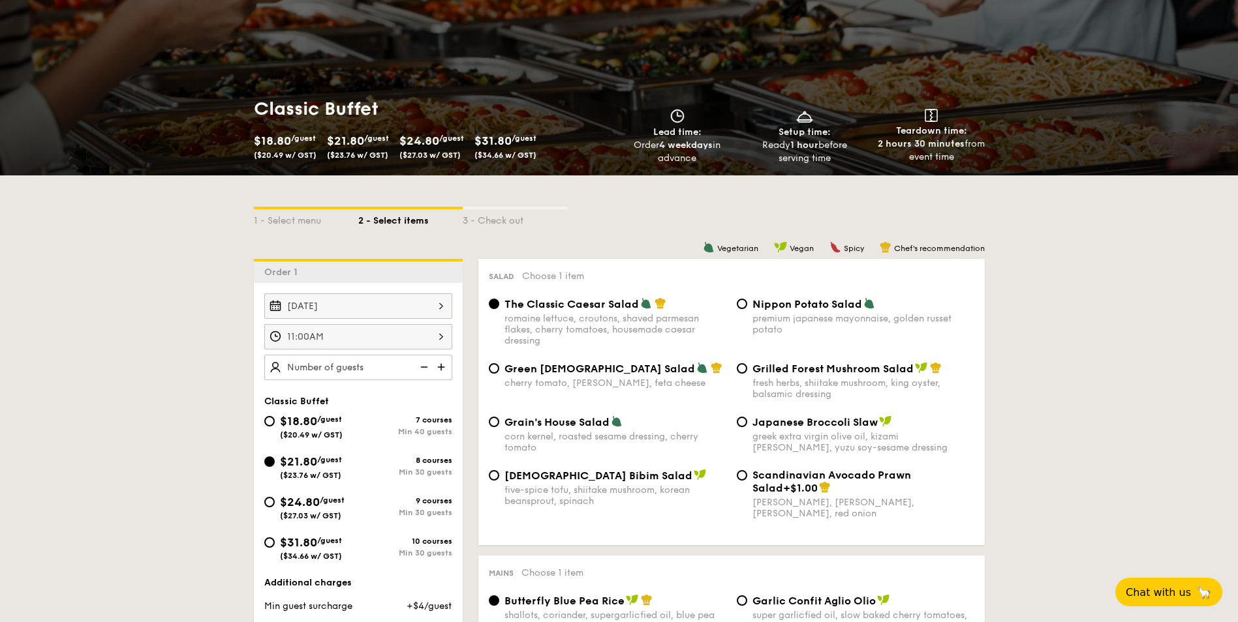
click at [282, 498] on span "$24.80" at bounding box center [300, 502] width 40 height 14
click at [275, 498] on input "$24.80 /guest ($27.03 w/ GST) 9 courses Min 30 guests" at bounding box center [269, 502] width 10 height 10
radio input "true"
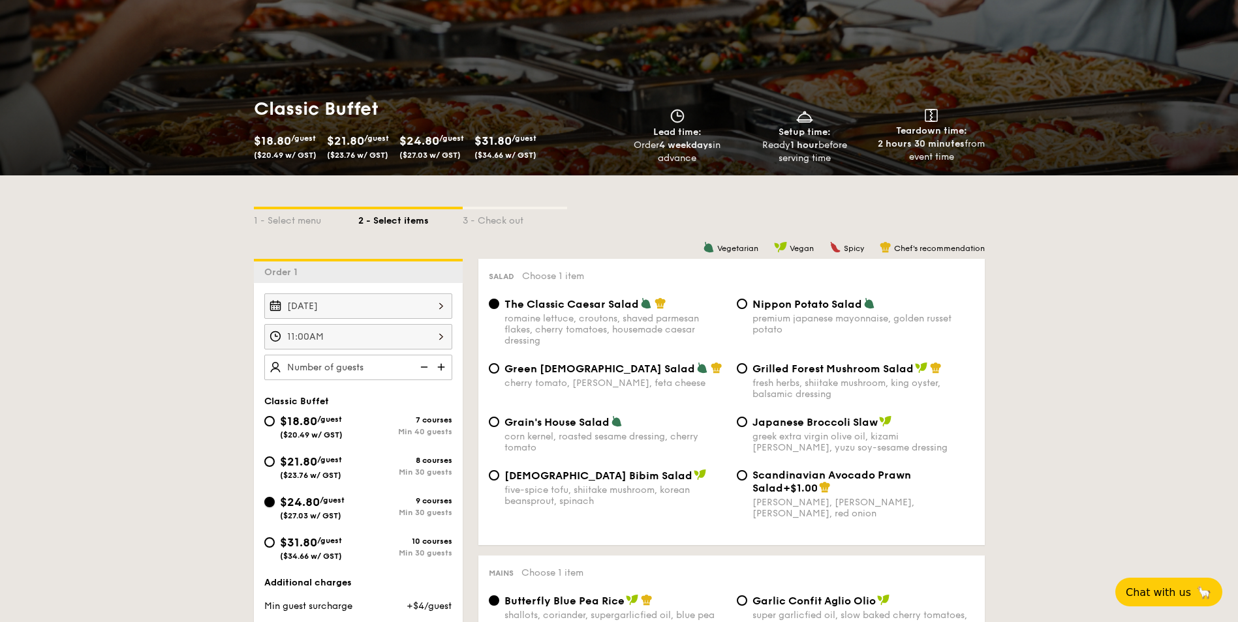
radio input "true"
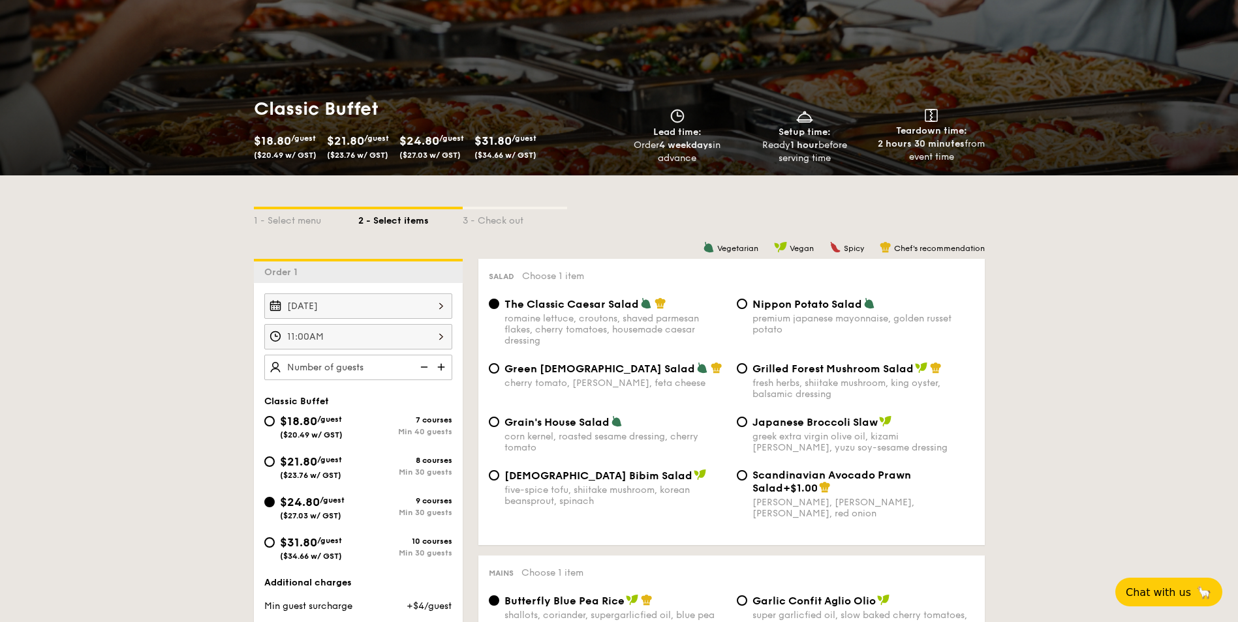
drag, startPoint x: 202, startPoint y: 368, endPoint x: 169, endPoint y: 440, distance: 79.1
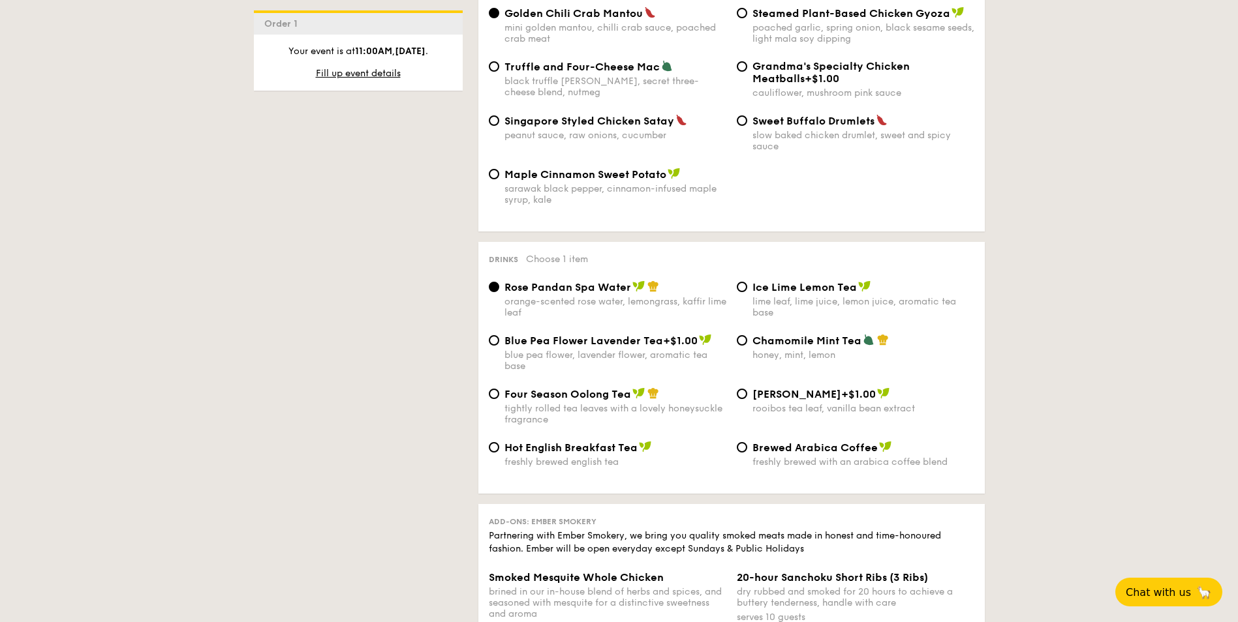
scroll to position [2594, 0]
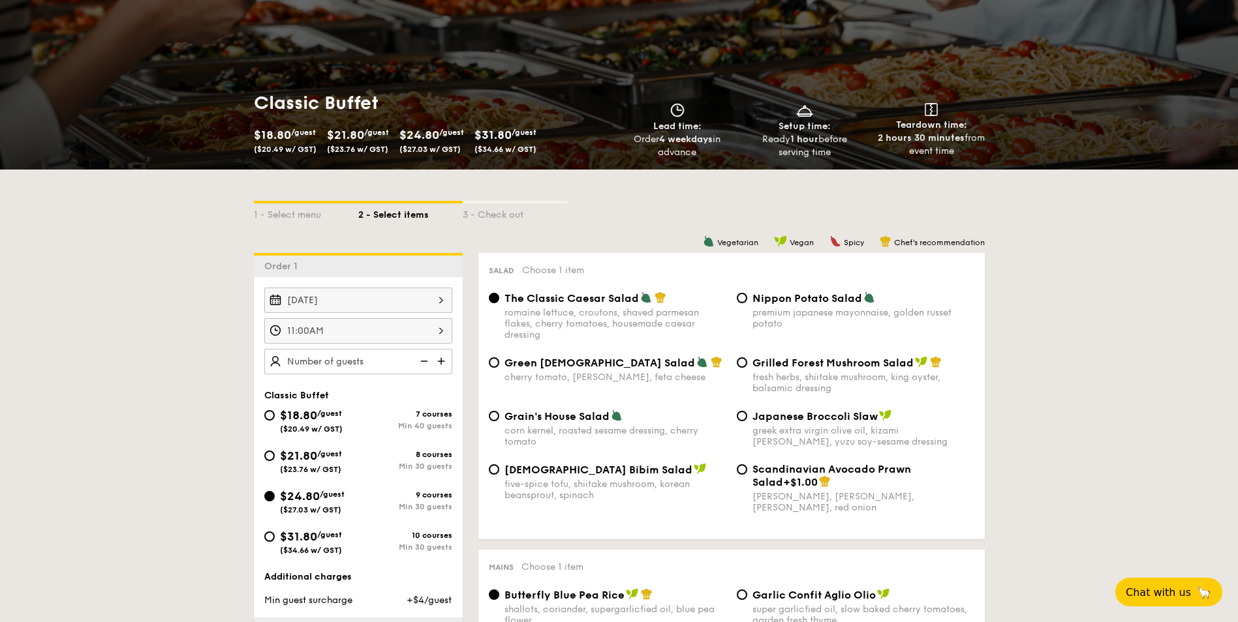
scroll to position [376, 0]
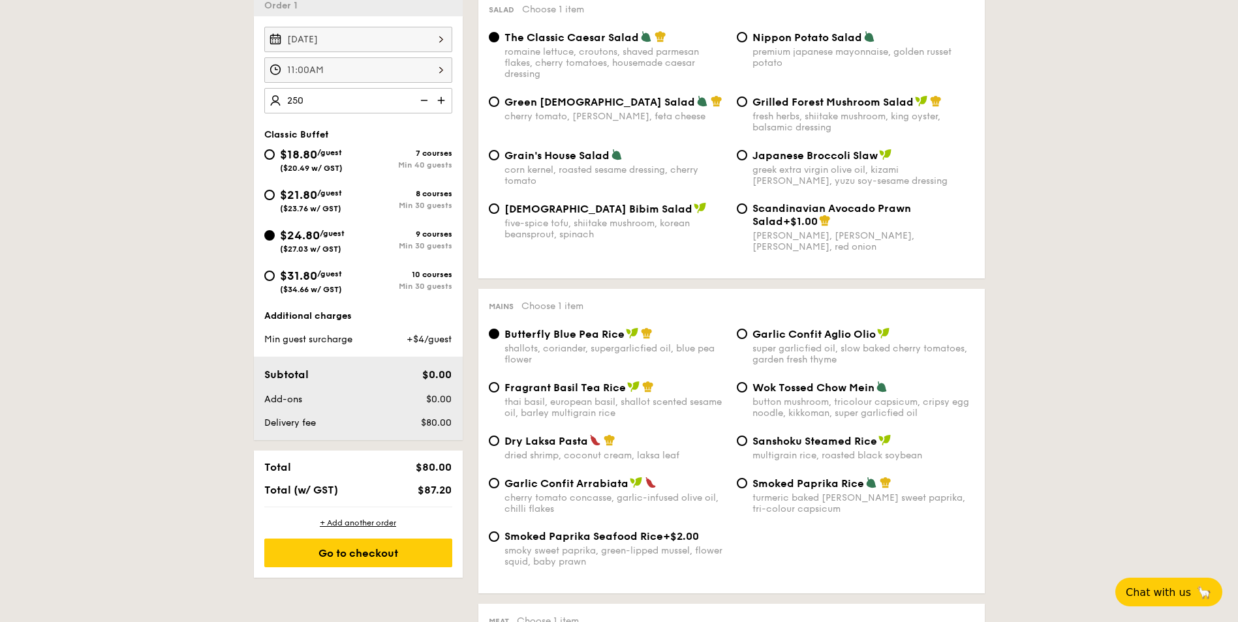
type input "250 guests"
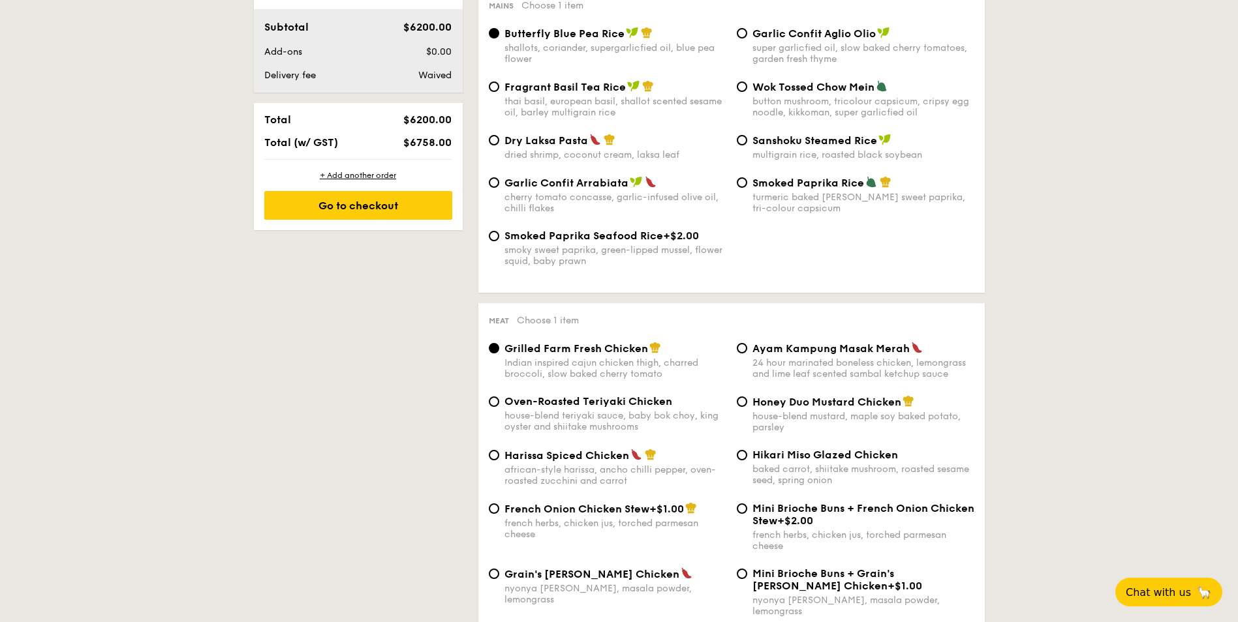
scroll to position [833, 0]
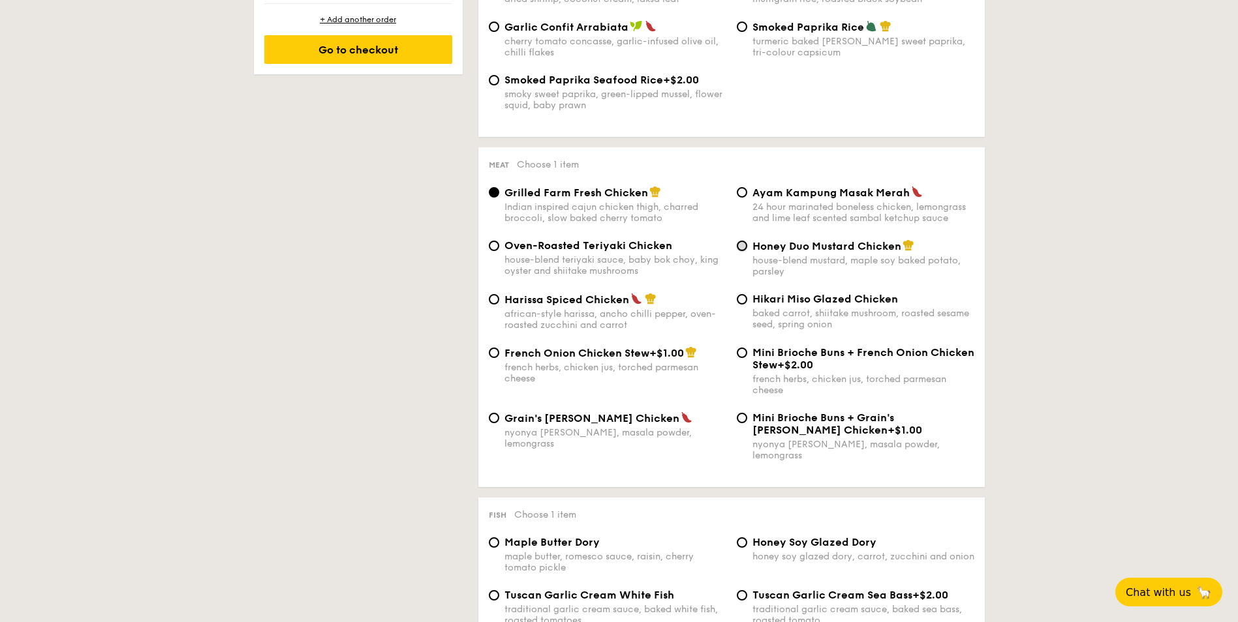
click at [743, 248] on input "Honey Duo Mustard Chicken house-blend mustard, maple soy baked potato, parsley" at bounding box center [742, 246] width 10 height 10
radio input "true"
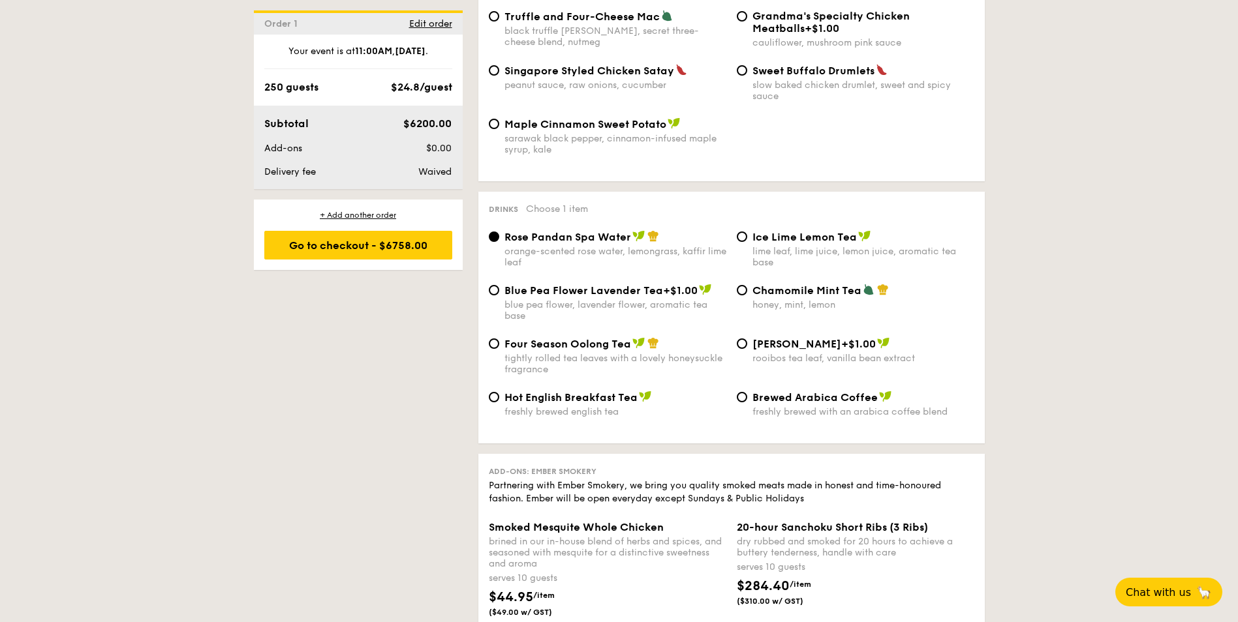
scroll to position [2398, 0]
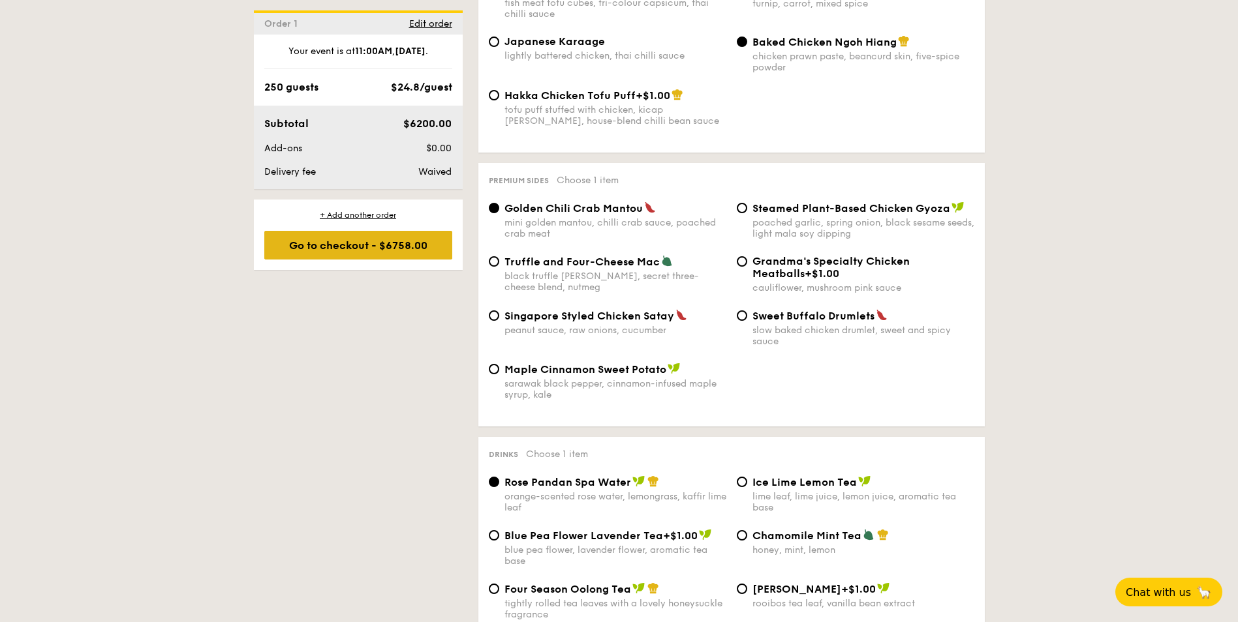
click at [373, 250] on div "Go to checkout - $6758.00" at bounding box center [358, 245] width 188 height 29
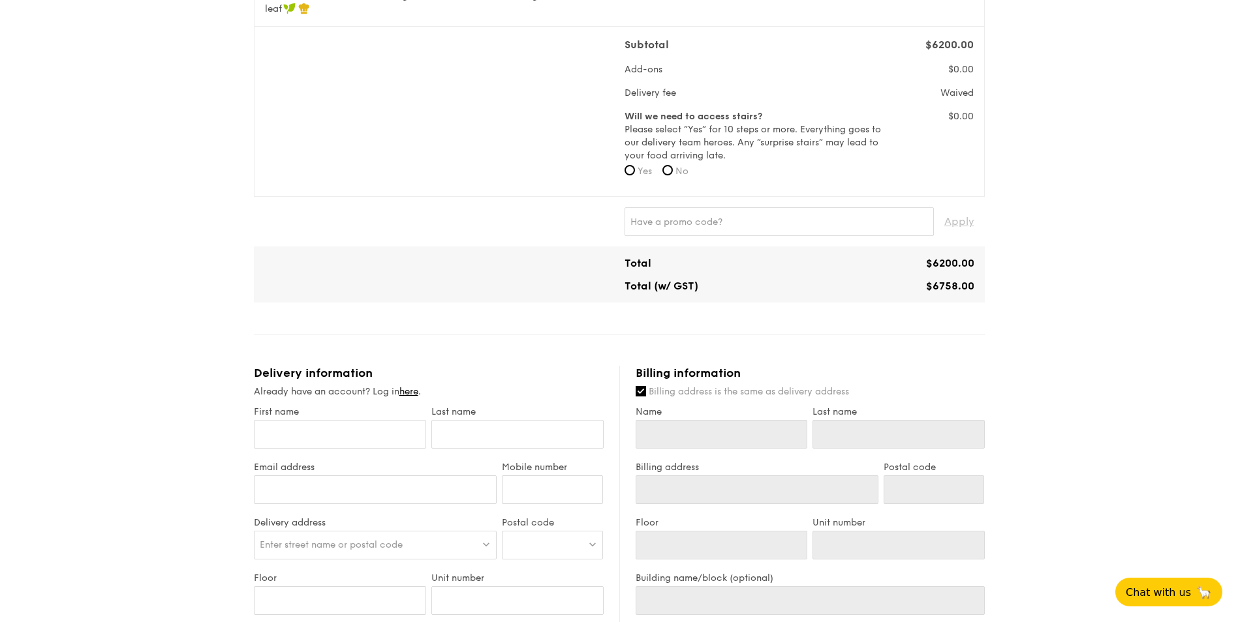
scroll to position [391, 0]
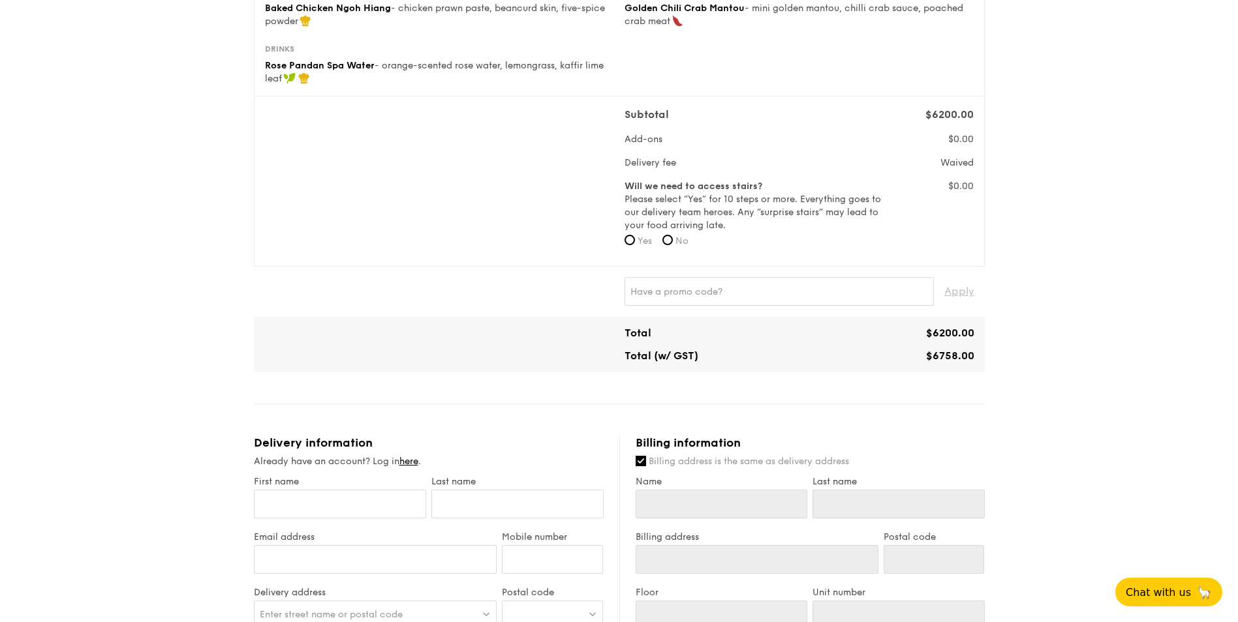
click at [678, 243] on span "No" at bounding box center [681, 241] width 13 height 11
click at [673, 243] on input "No" at bounding box center [667, 240] width 10 height 10
radio input "true"
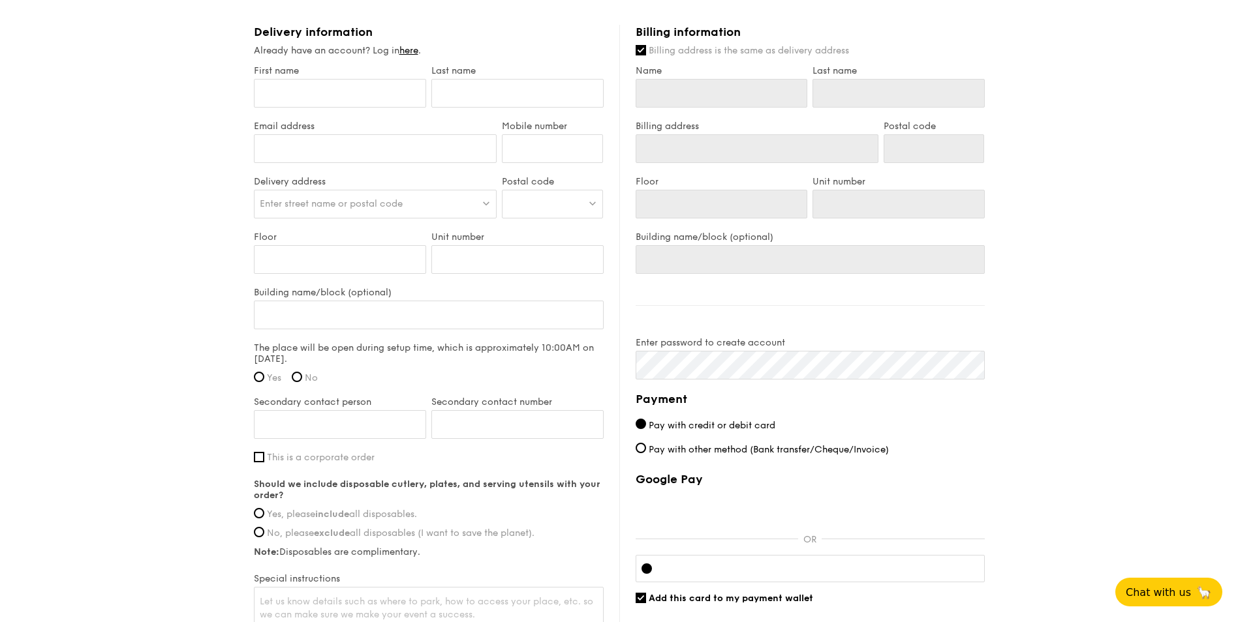
scroll to position [783, 0]
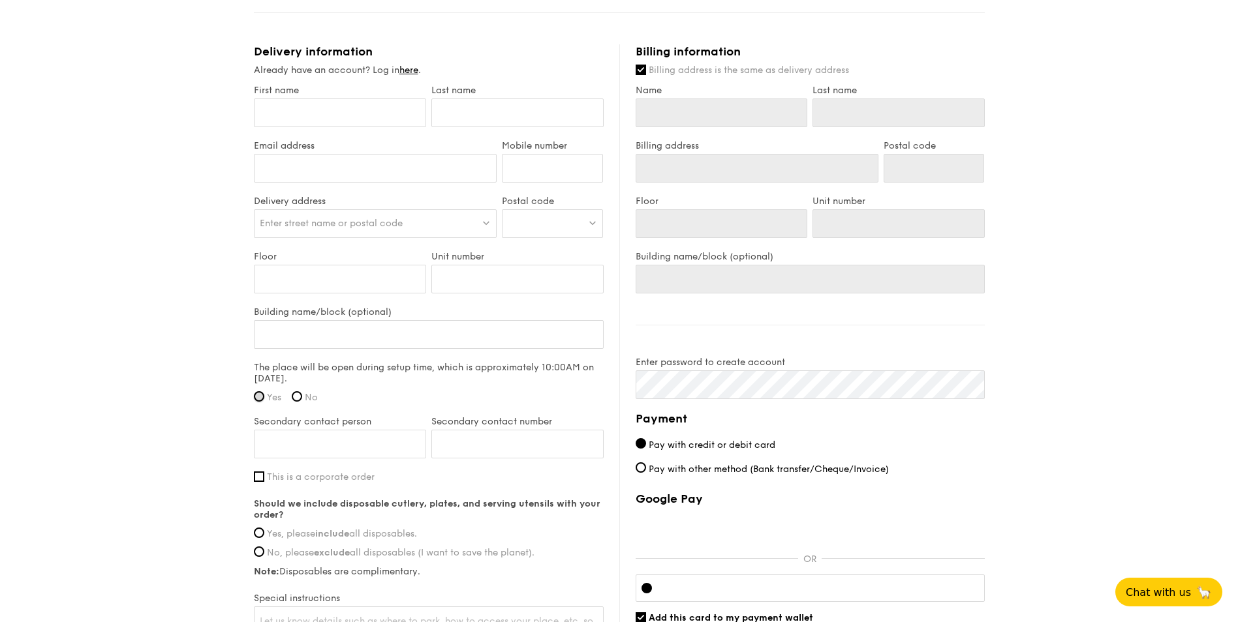
click at [262, 396] on input "Yes" at bounding box center [259, 396] width 10 height 10
radio input "true"
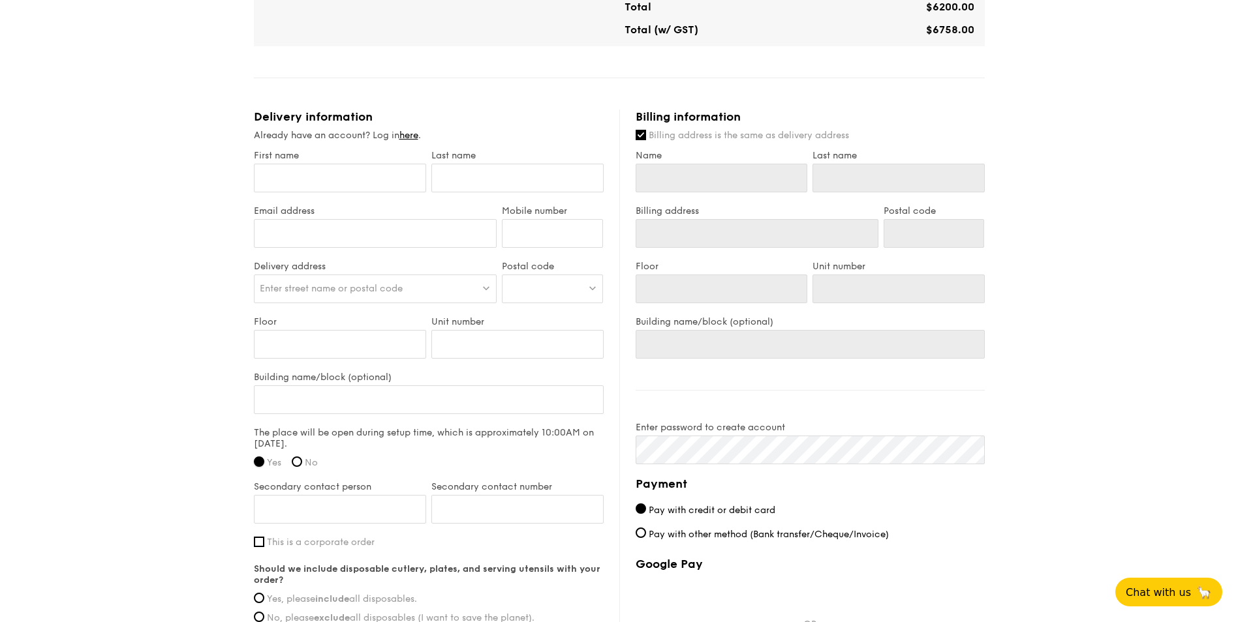
scroll to position [848, 0]
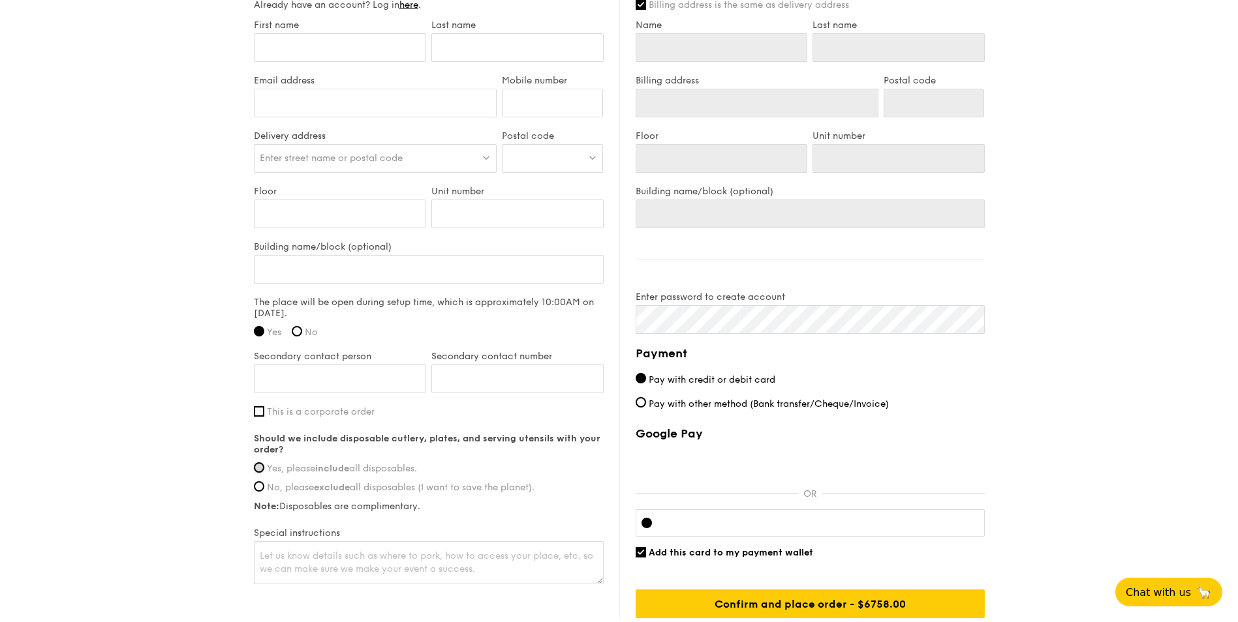
click at [257, 468] on input "Yes, please include all disposables." at bounding box center [259, 468] width 10 height 10
radio input "true"
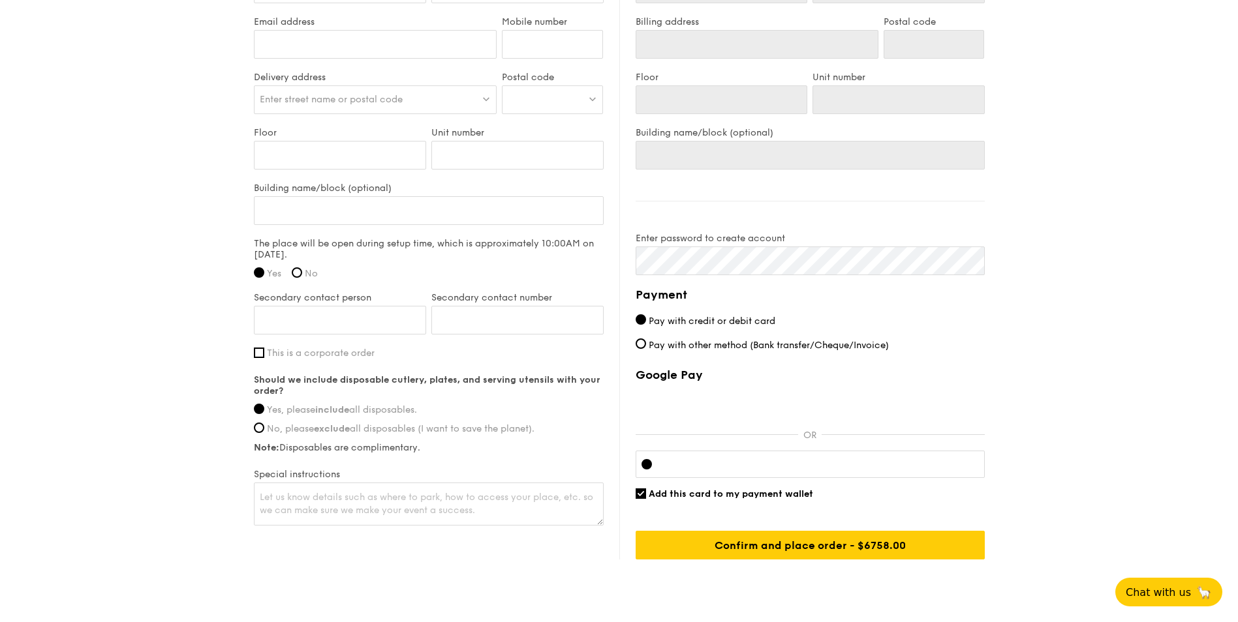
scroll to position [913, 0]
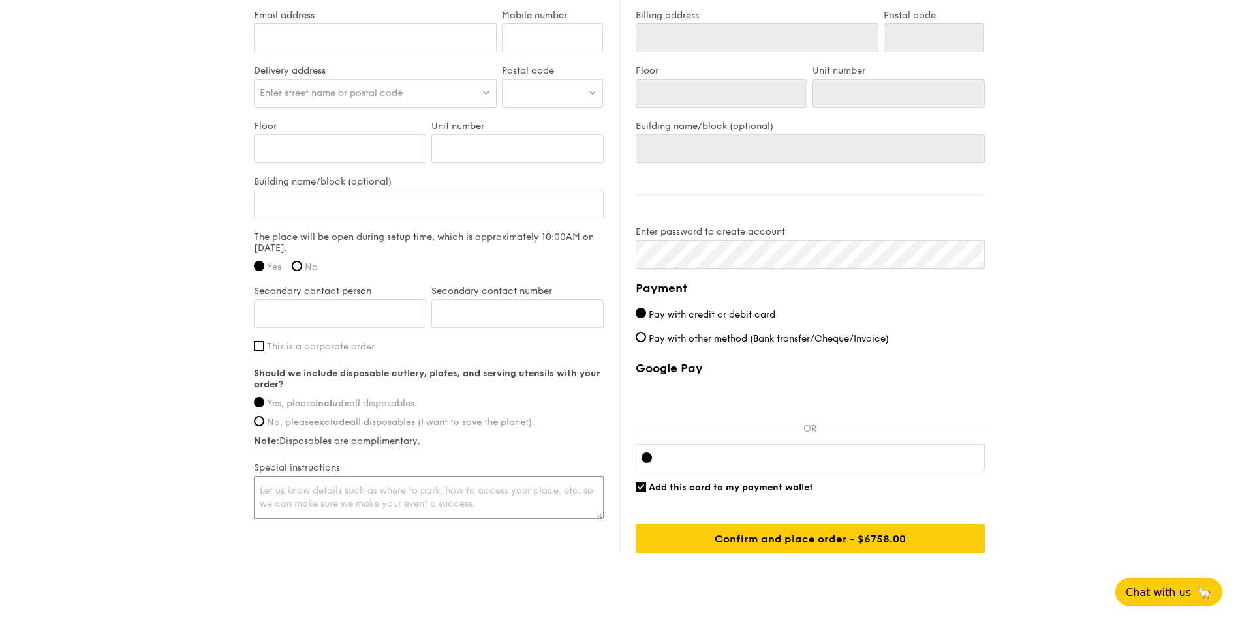
click at [423, 487] on textarea at bounding box center [429, 497] width 350 height 43
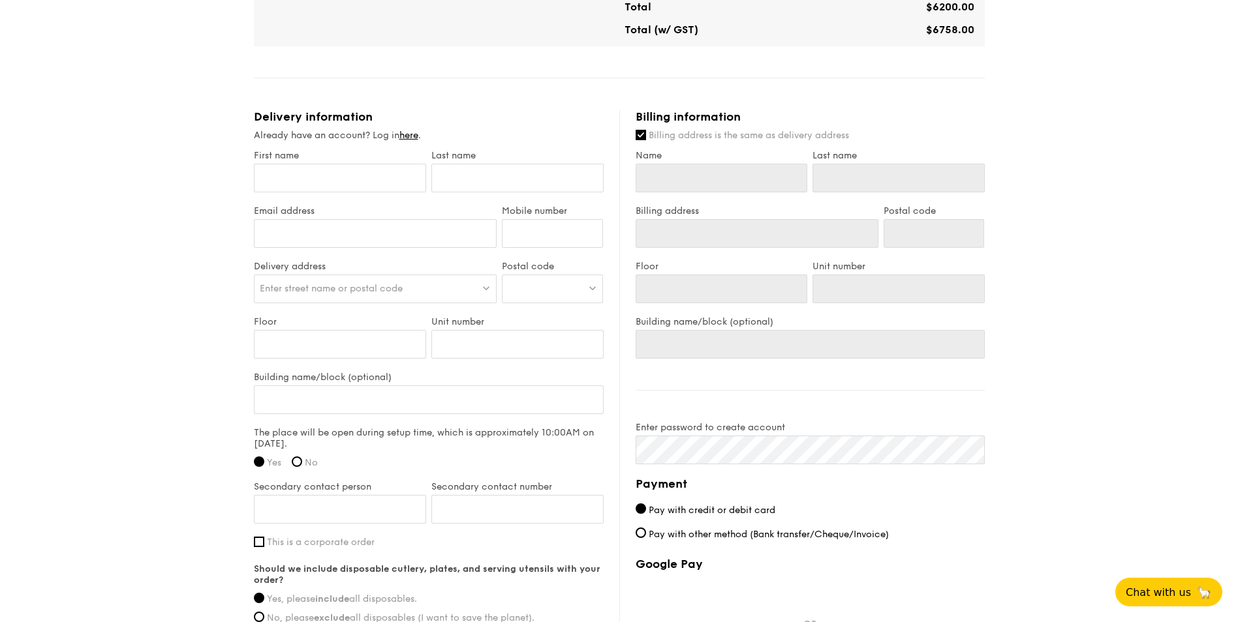
scroll to position [848, 0]
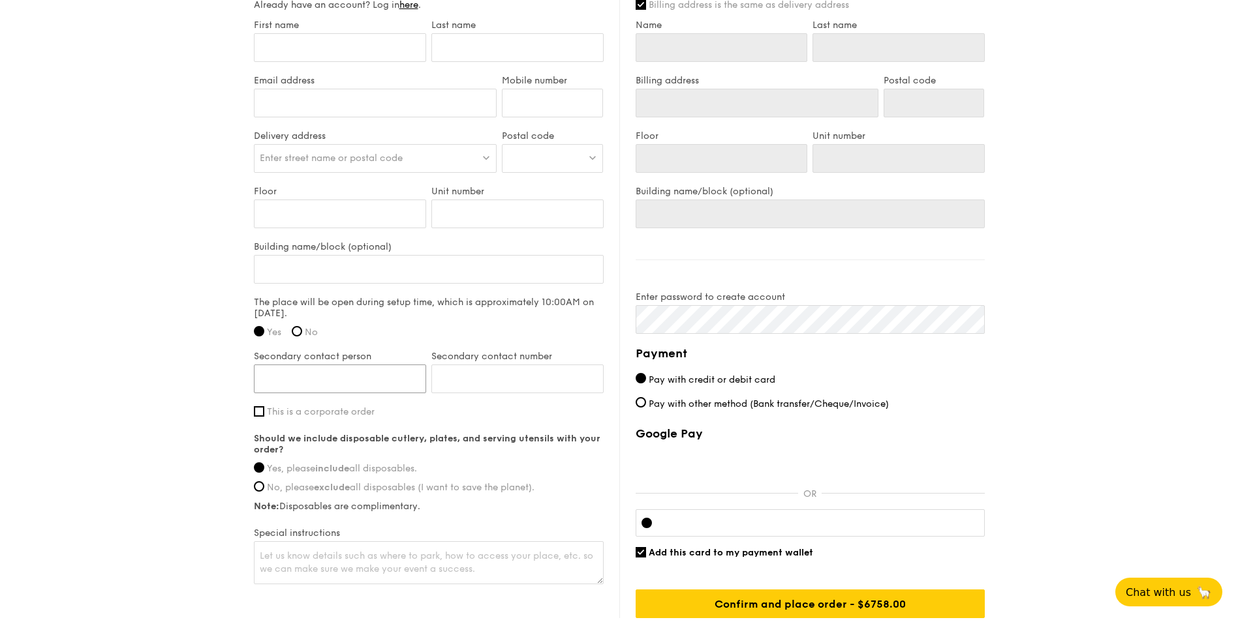
click at [348, 380] on input "Secondary contact person" at bounding box center [340, 379] width 172 height 29
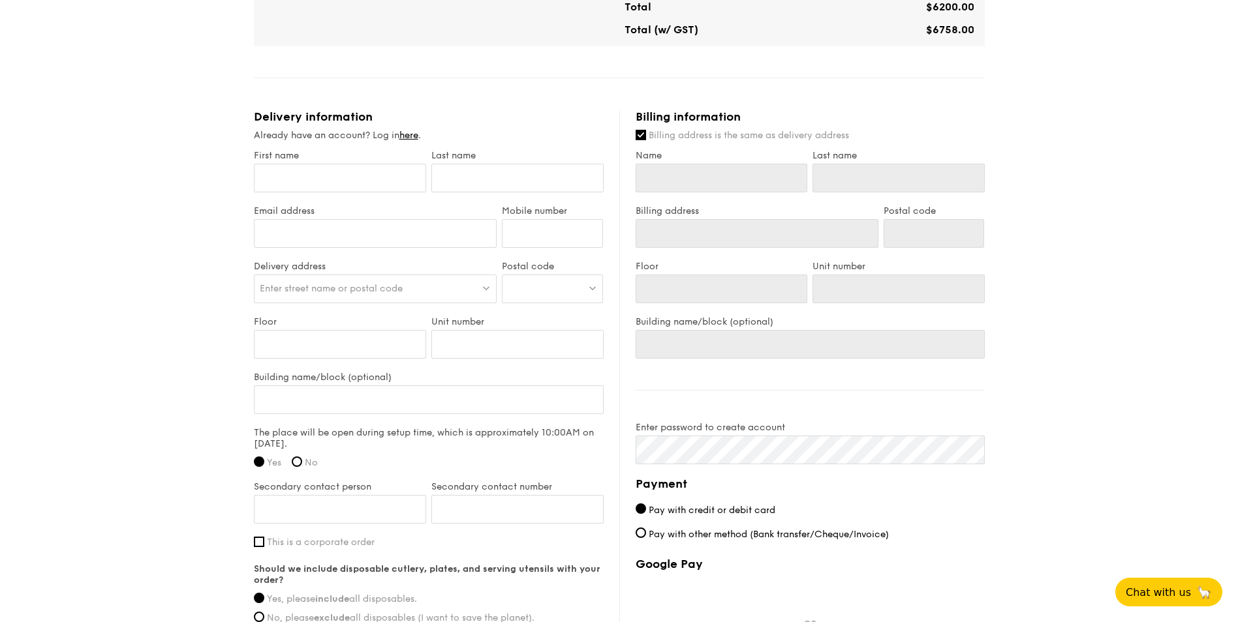
scroll to position [652, 0]
